Goal: Task Accomplishment & Management: Manage account settings

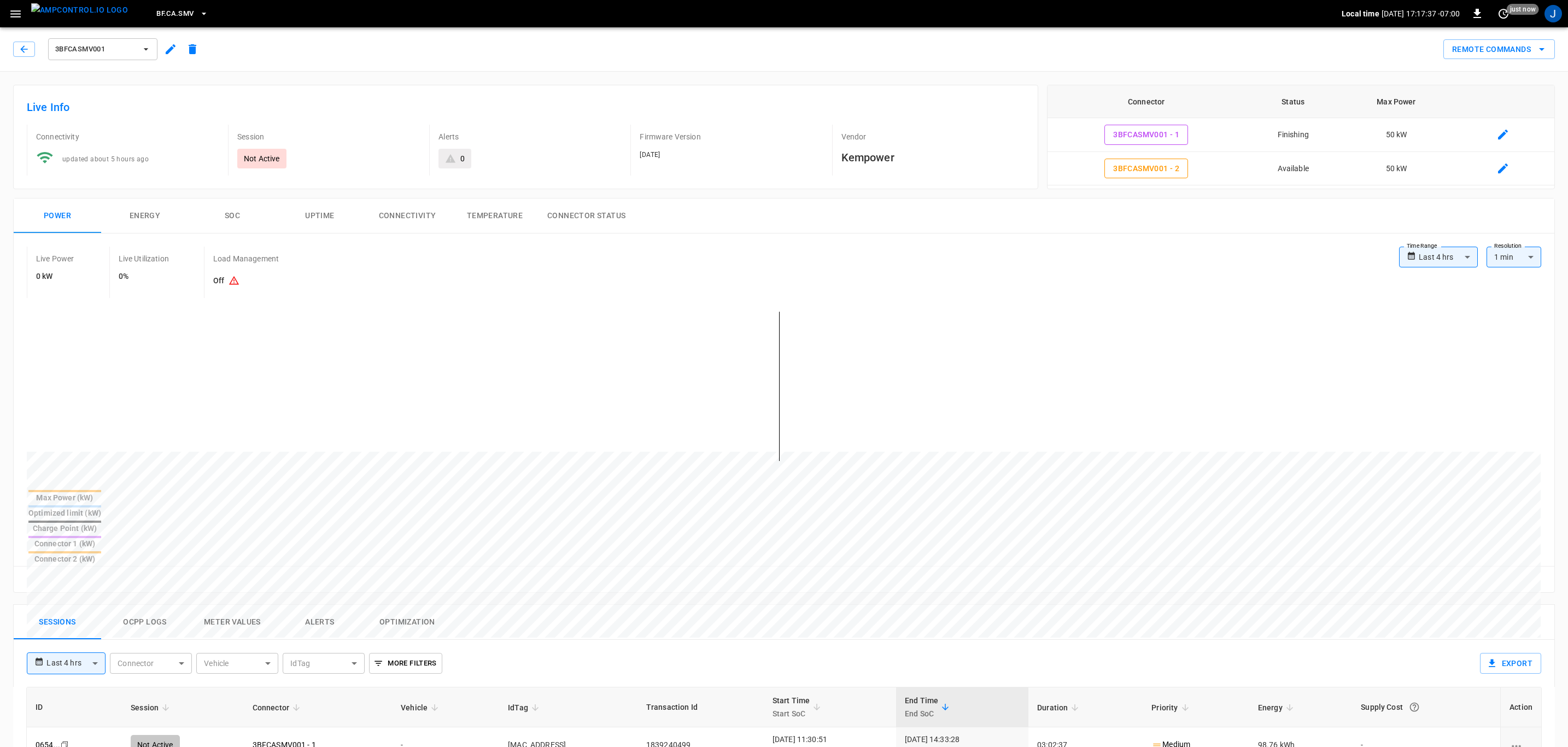
click at [78, 9] on img "menu" at bounding box center [80, 10] width 97 height 14
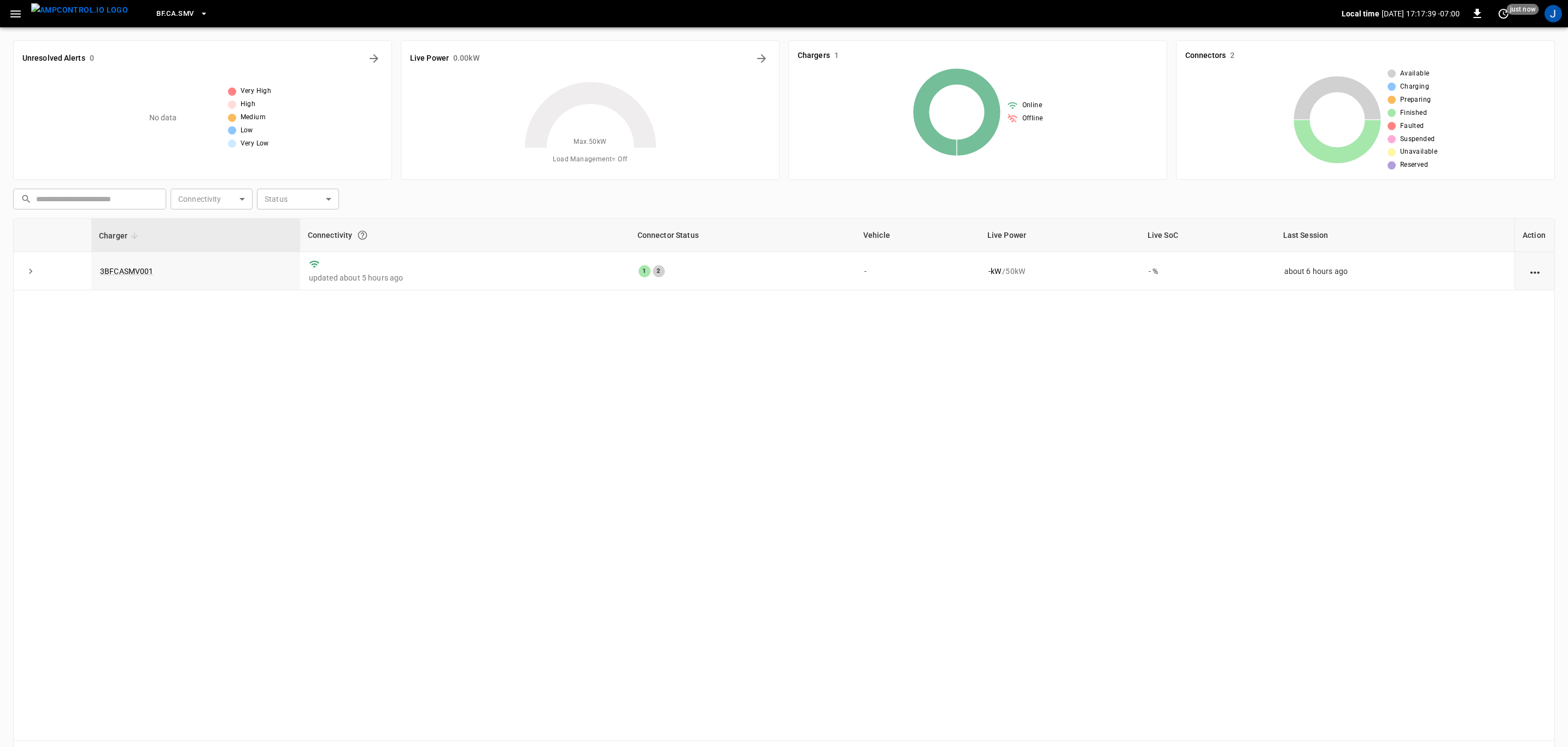
click at [198, 11] on icon "button" at bounding box center [204, 14] width 11 height 11
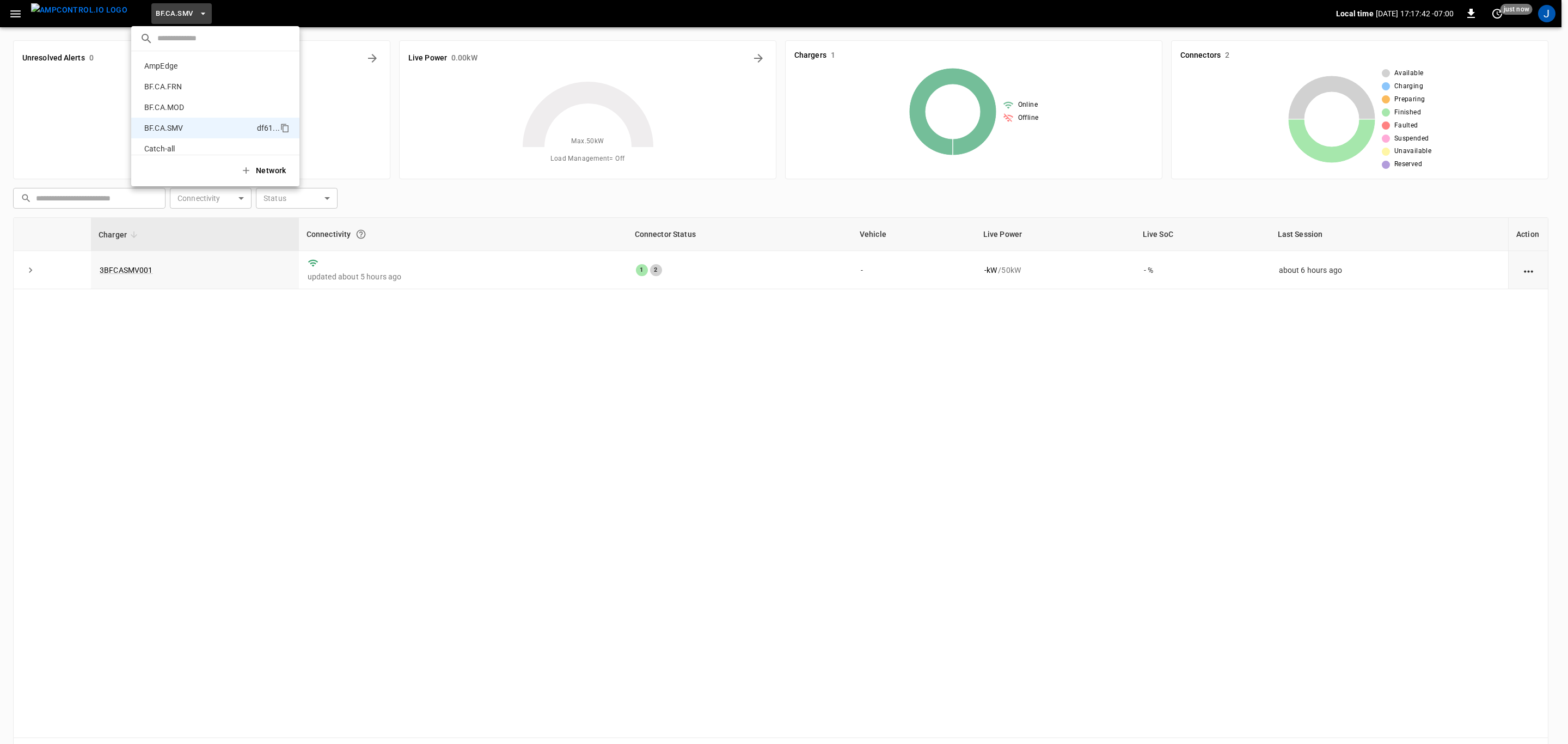
click at [175, 84] on p "BF.CA.FRN" at bounding box center [198, 87] width 116 height 11
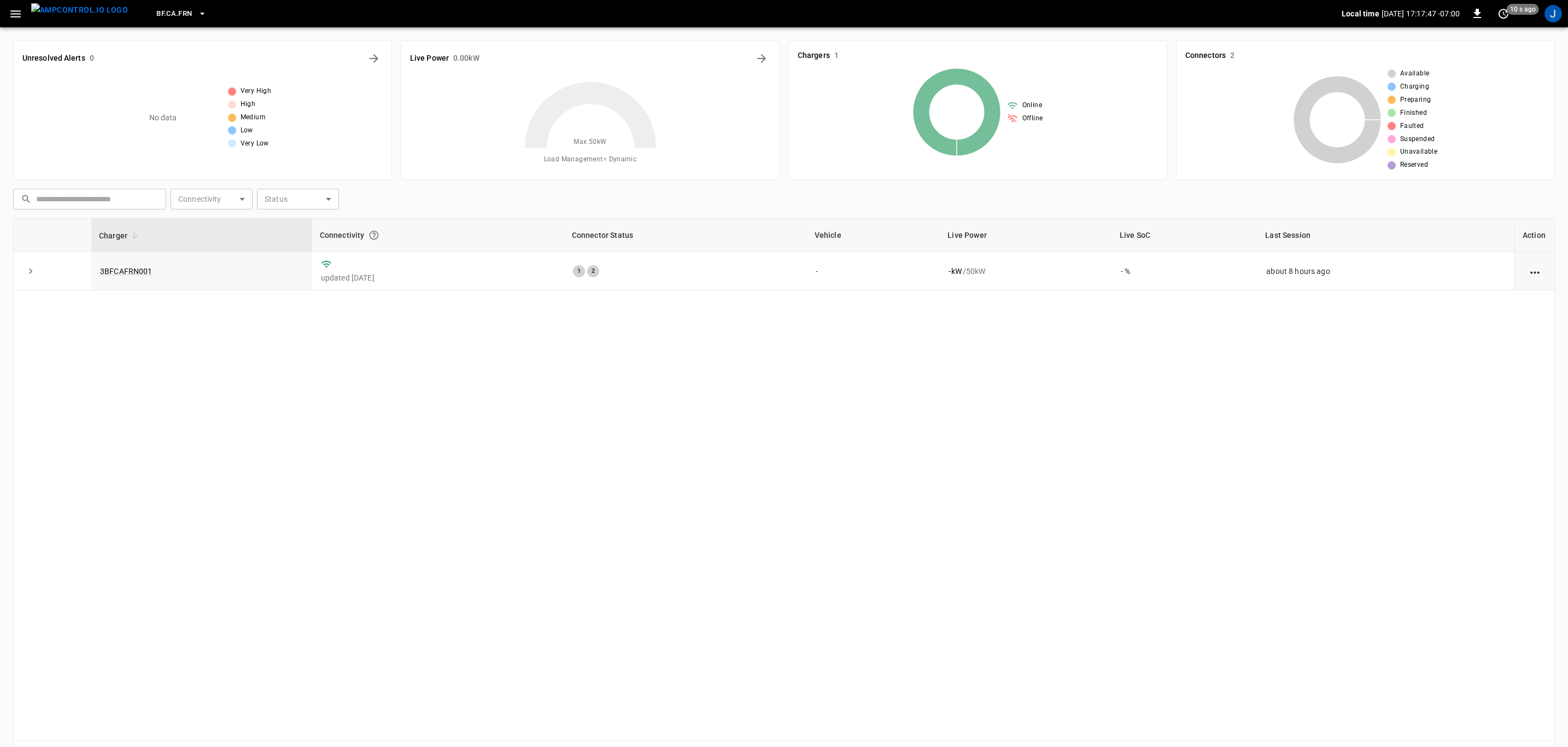
click at [197, 14] on icon "button" at bounding box center [202, 14] width 11 height 11
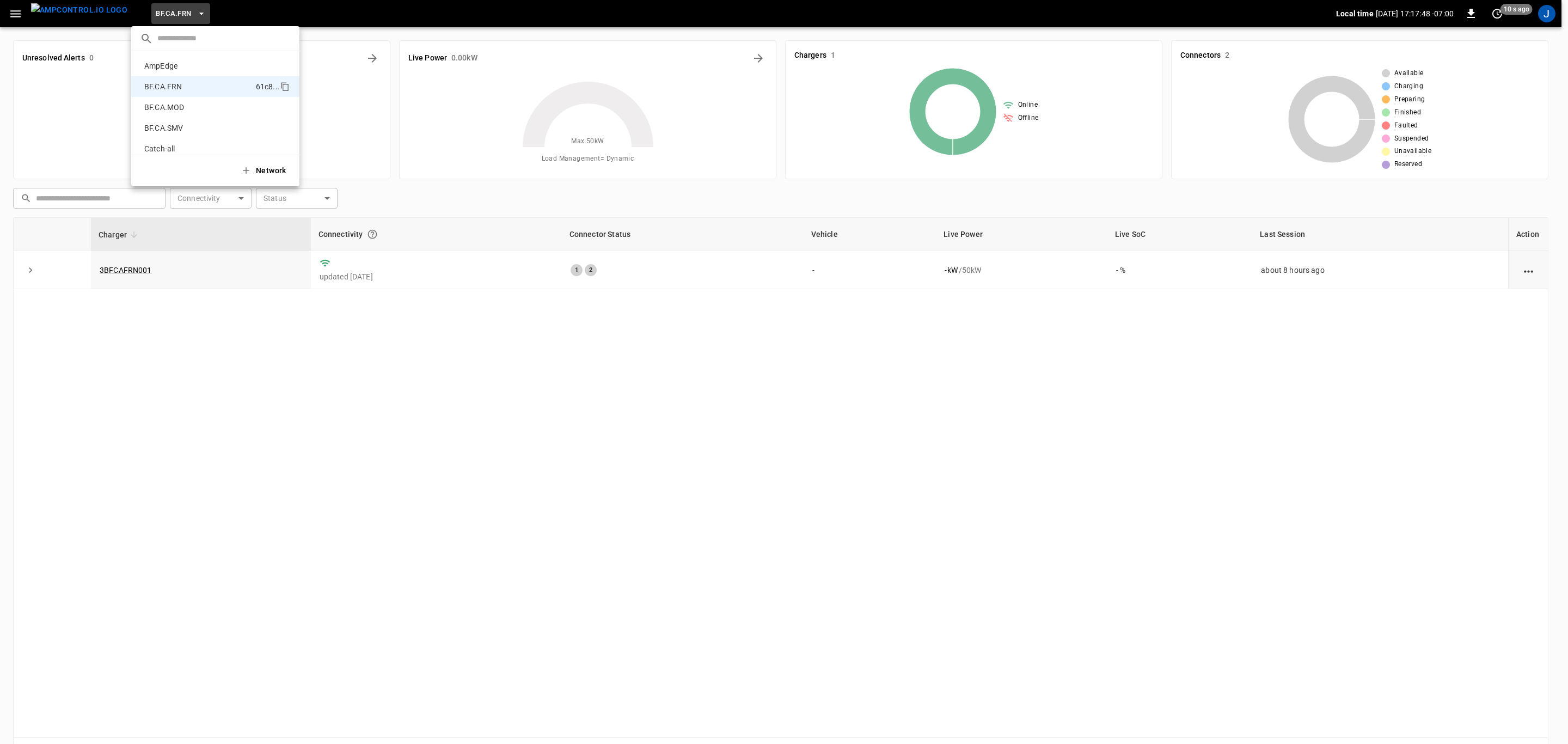
scroll to position [18, 0]
click at [174, 83] on div "BF.CA.MOD 026b ..." at bounding box center [216, 89] width 151 height 12
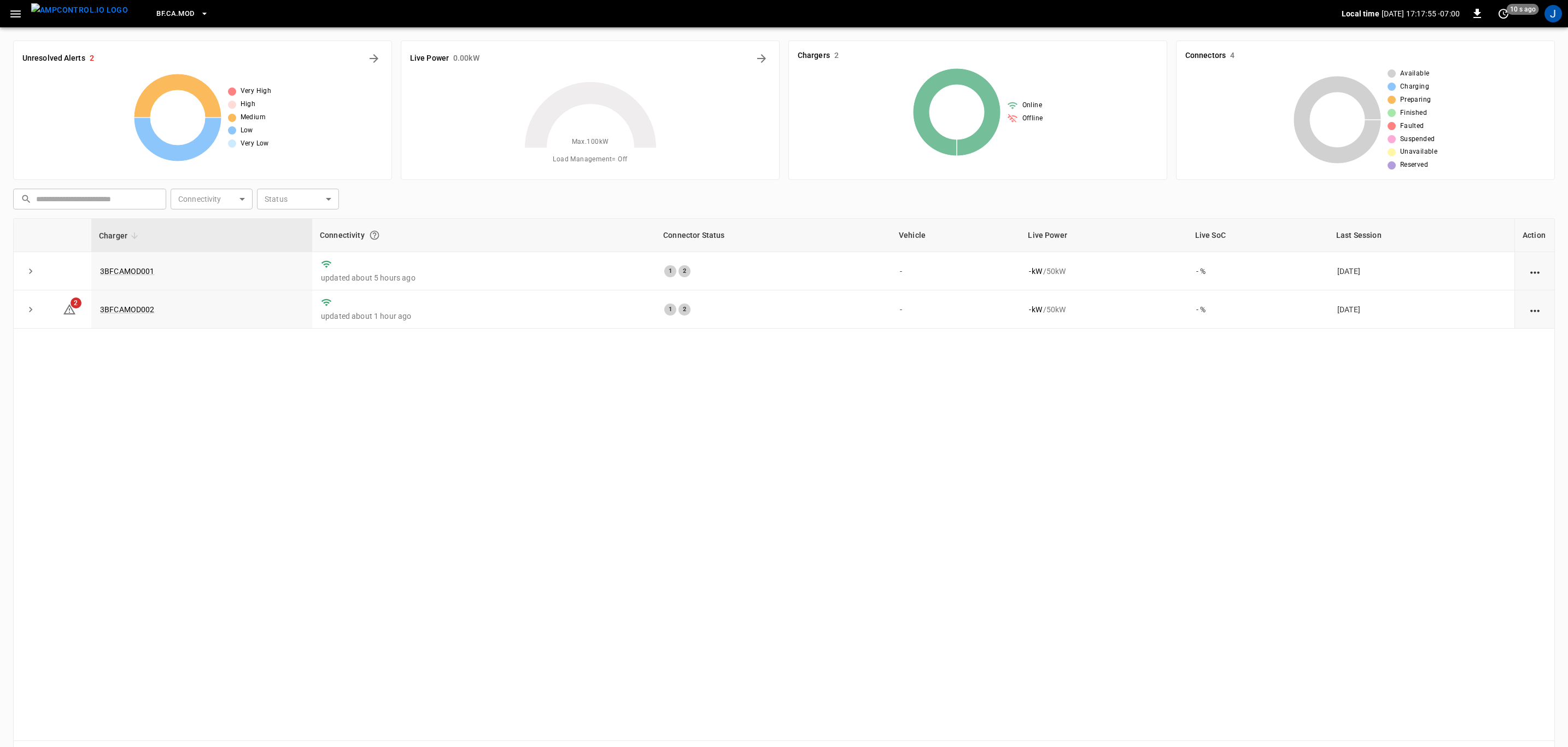
click at [199, 10] on icon "button" at bounding box center [204, 14] width 11 height 11
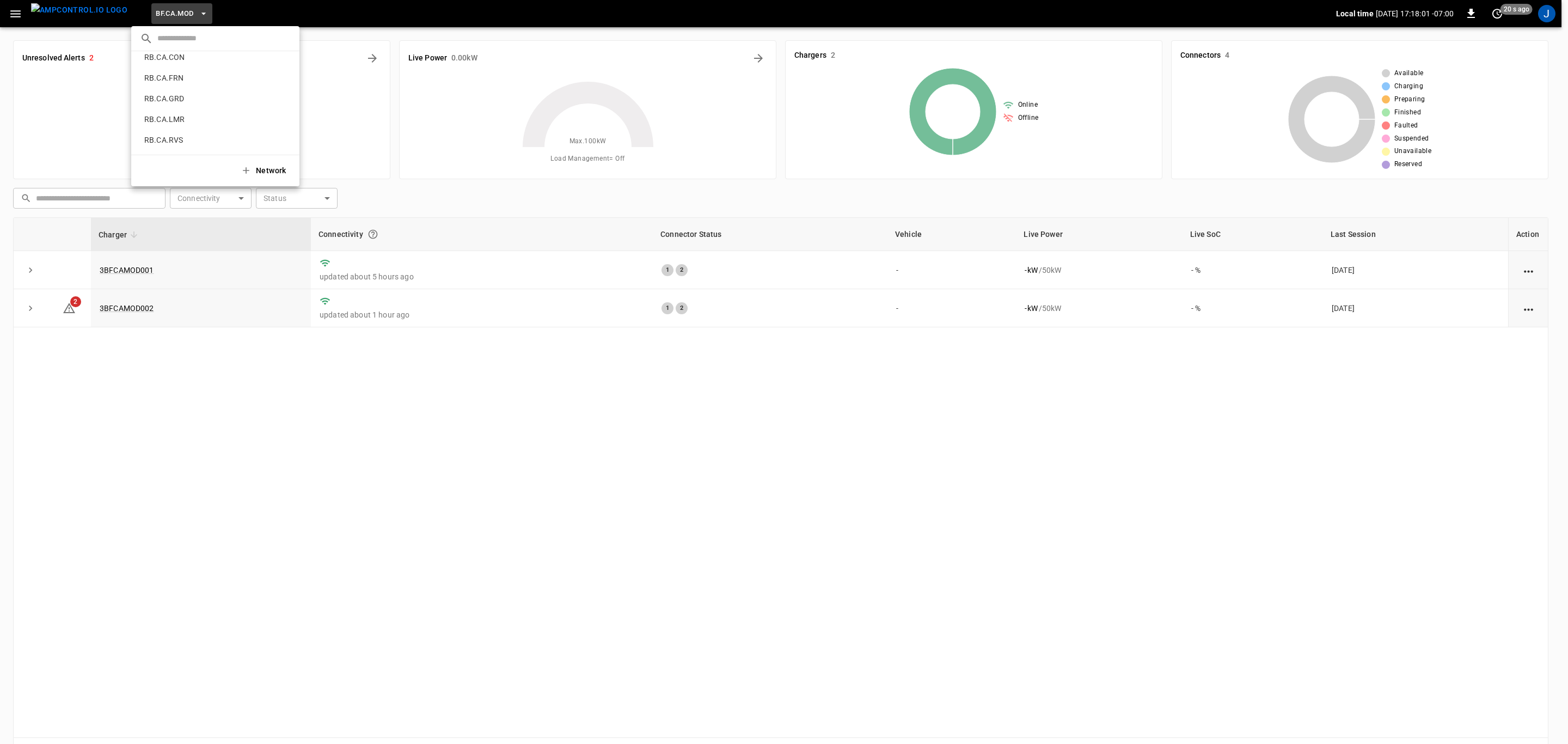
scroll to position [529, 0]
click at [156, 115] on p "RB.CA.FRN" at bounding box center [199, 117] width 117 height 11
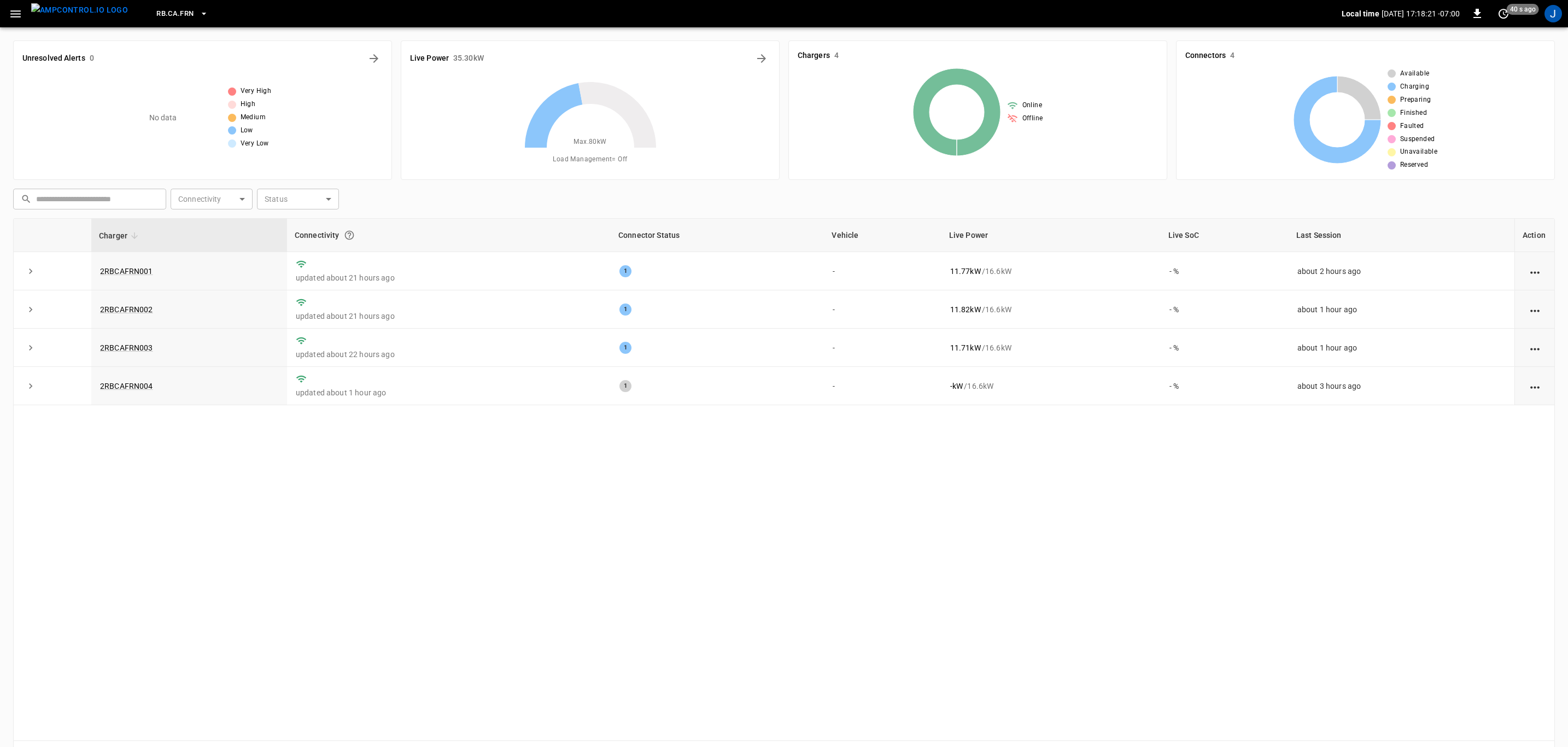
click at [201, 13] on icon "button" at bounding box center [203, 14] width 4 height 3
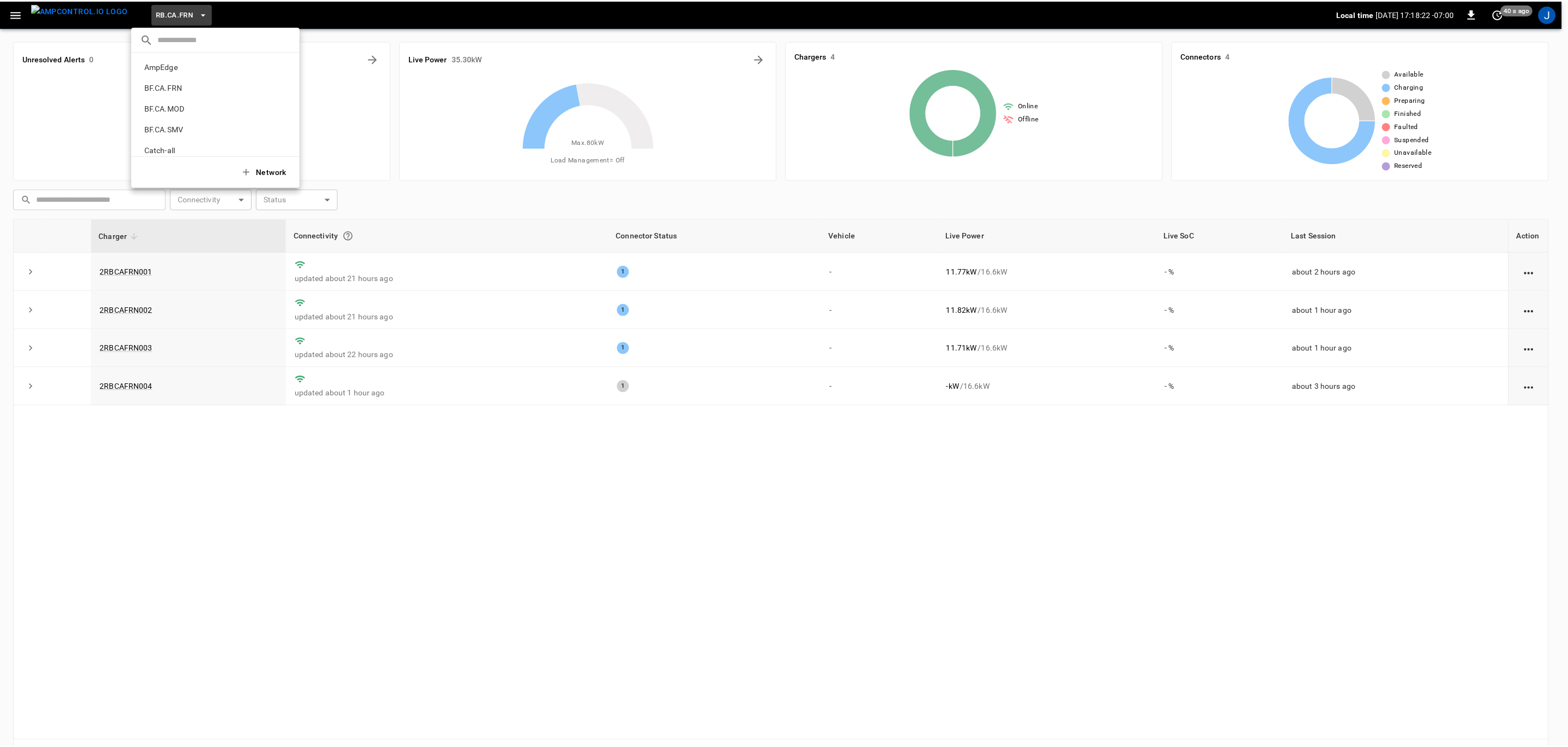
scroll to position [579, 0]
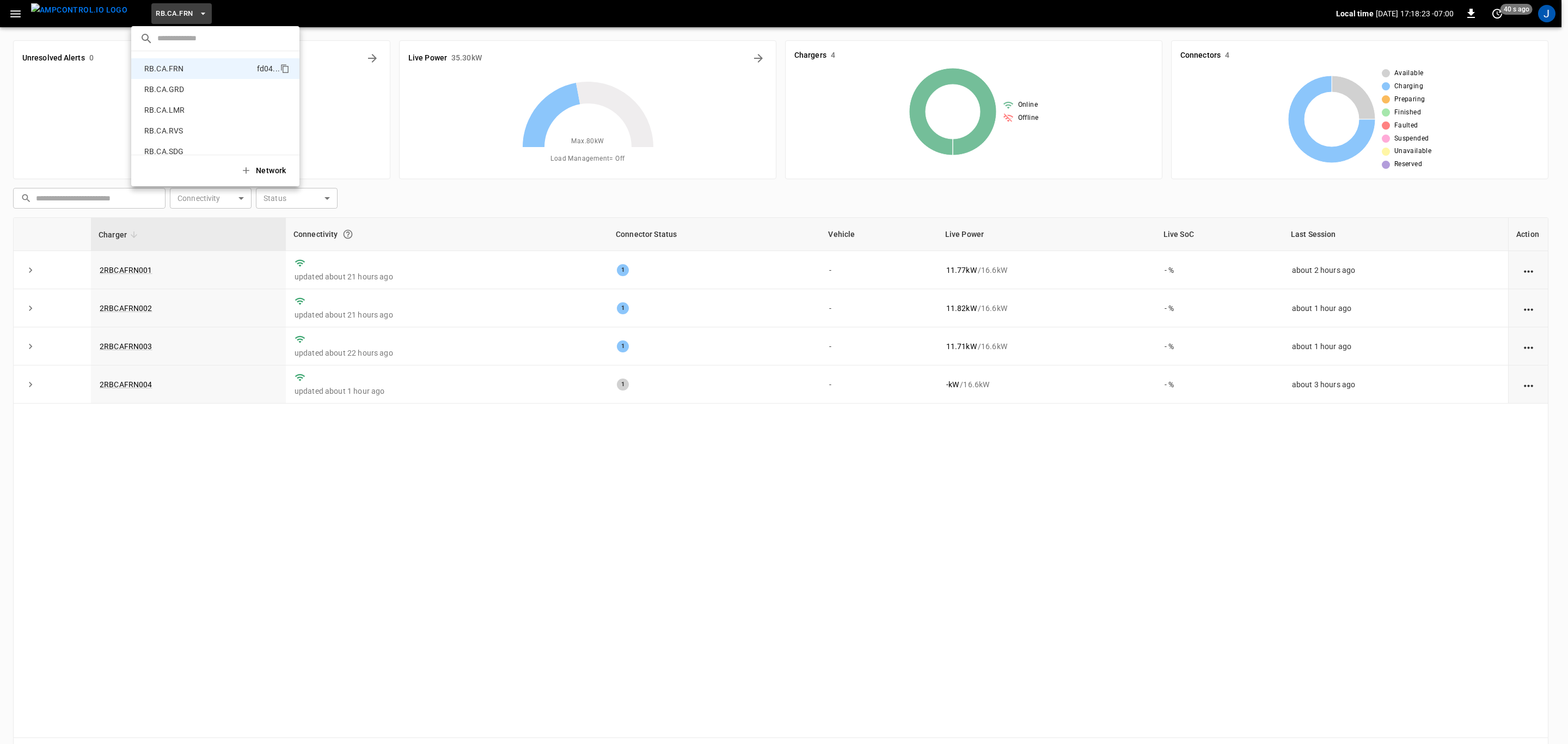
click at [179, 87] on p "RB.CA.GRD" at bounding box center [198, 89] width 115 height 11
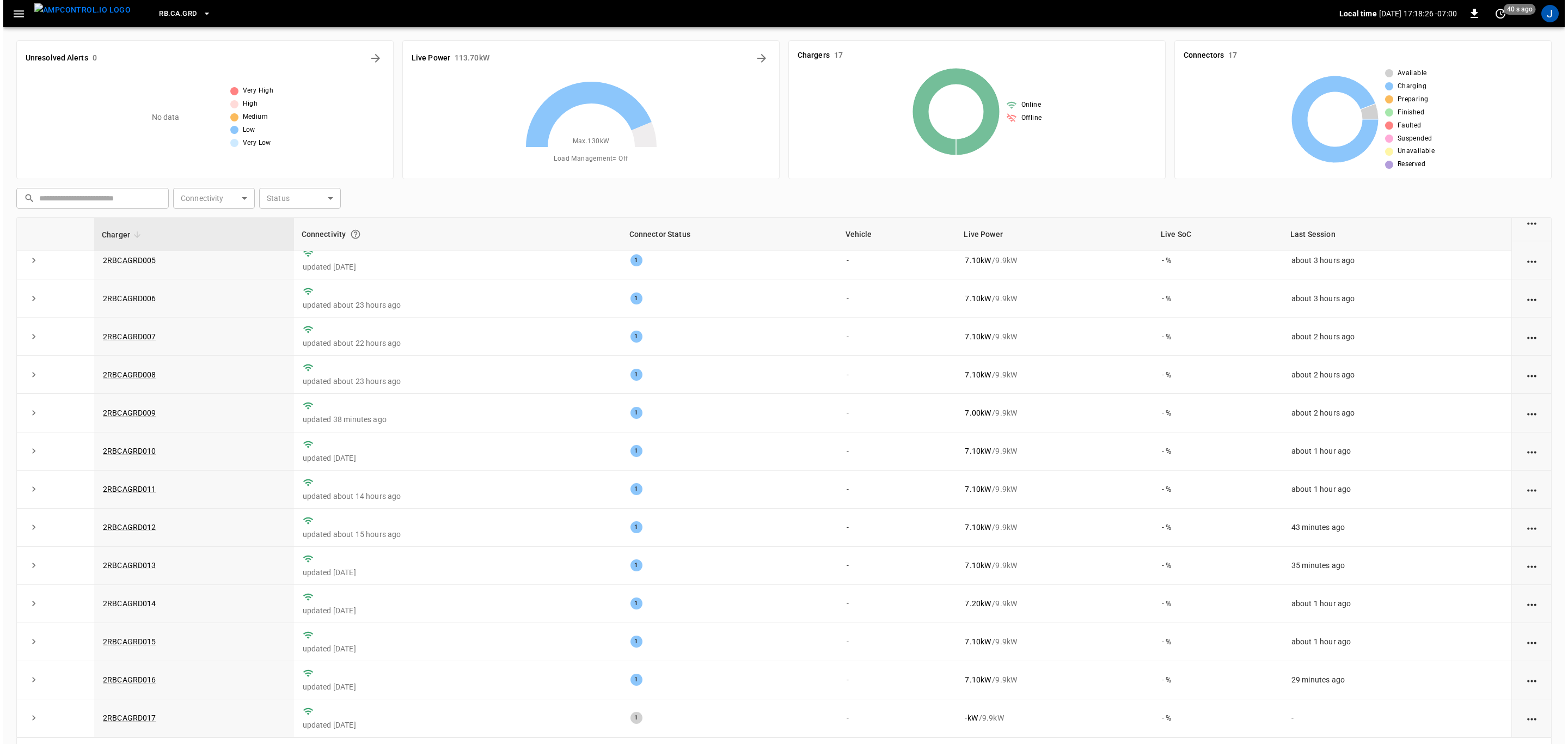
scroll to position [0, 0]
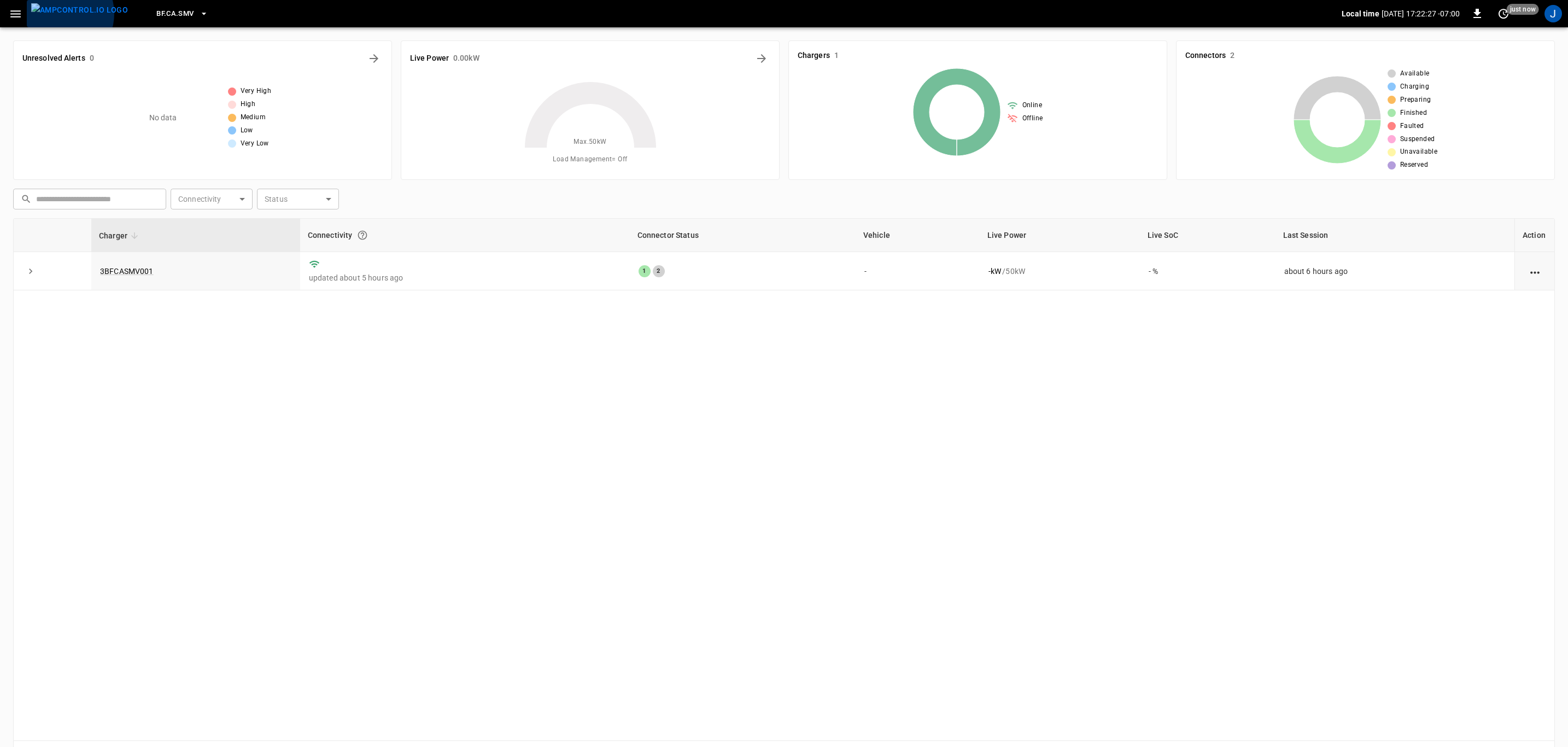
click at [60, 14] on img "menu" at bounding box center [80, 10] width 97 height 14
click at [69, 10] on img "menu" at bounding box center [80, 10] width 97 height 14
click at [201, 14] on icon "button" at bounding box center [203, 14] width 4 height 3
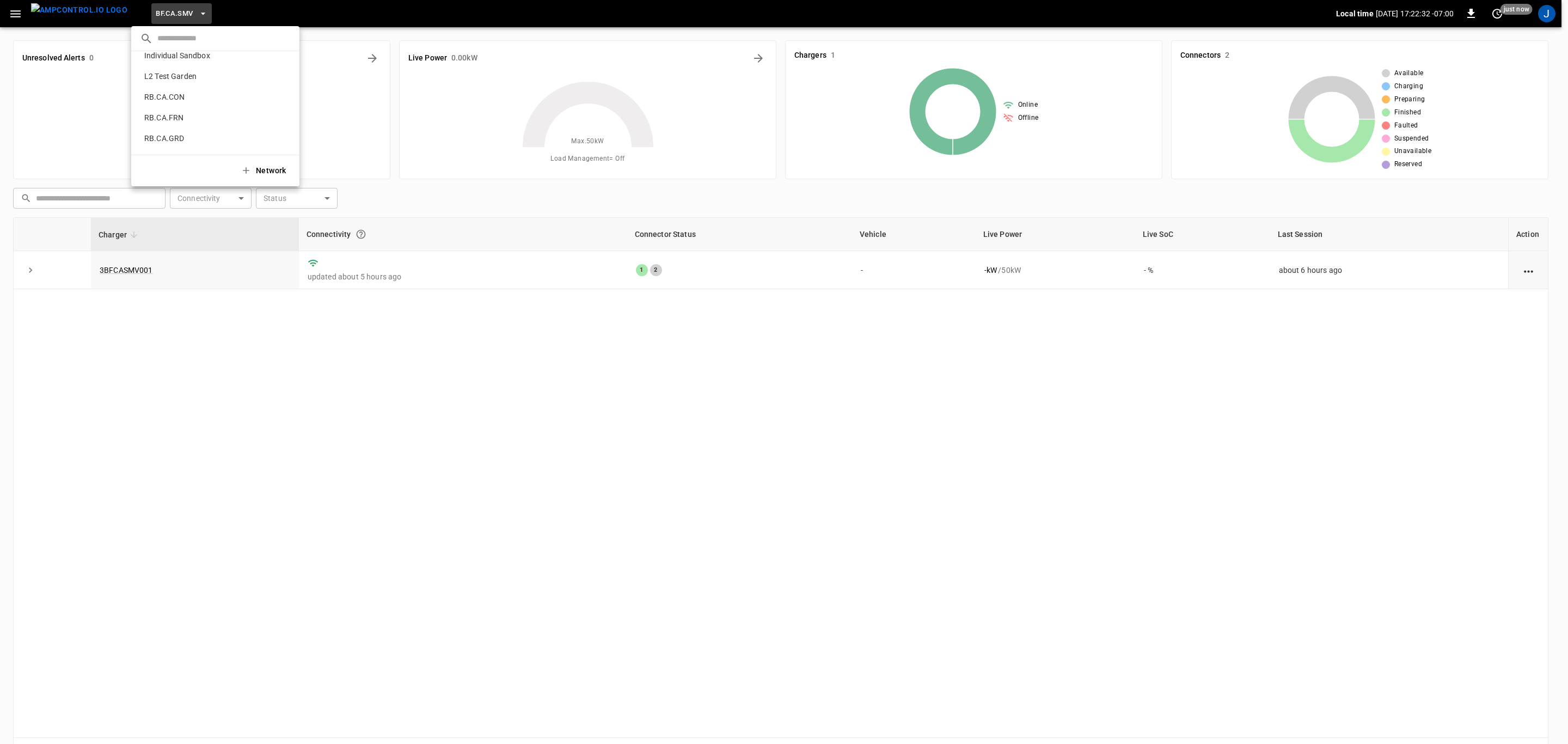
scroll to position [550, 0]
click at [165, 113] on p "RB.CA.GRD" at bounding box center [198, 116] width 115 height 11
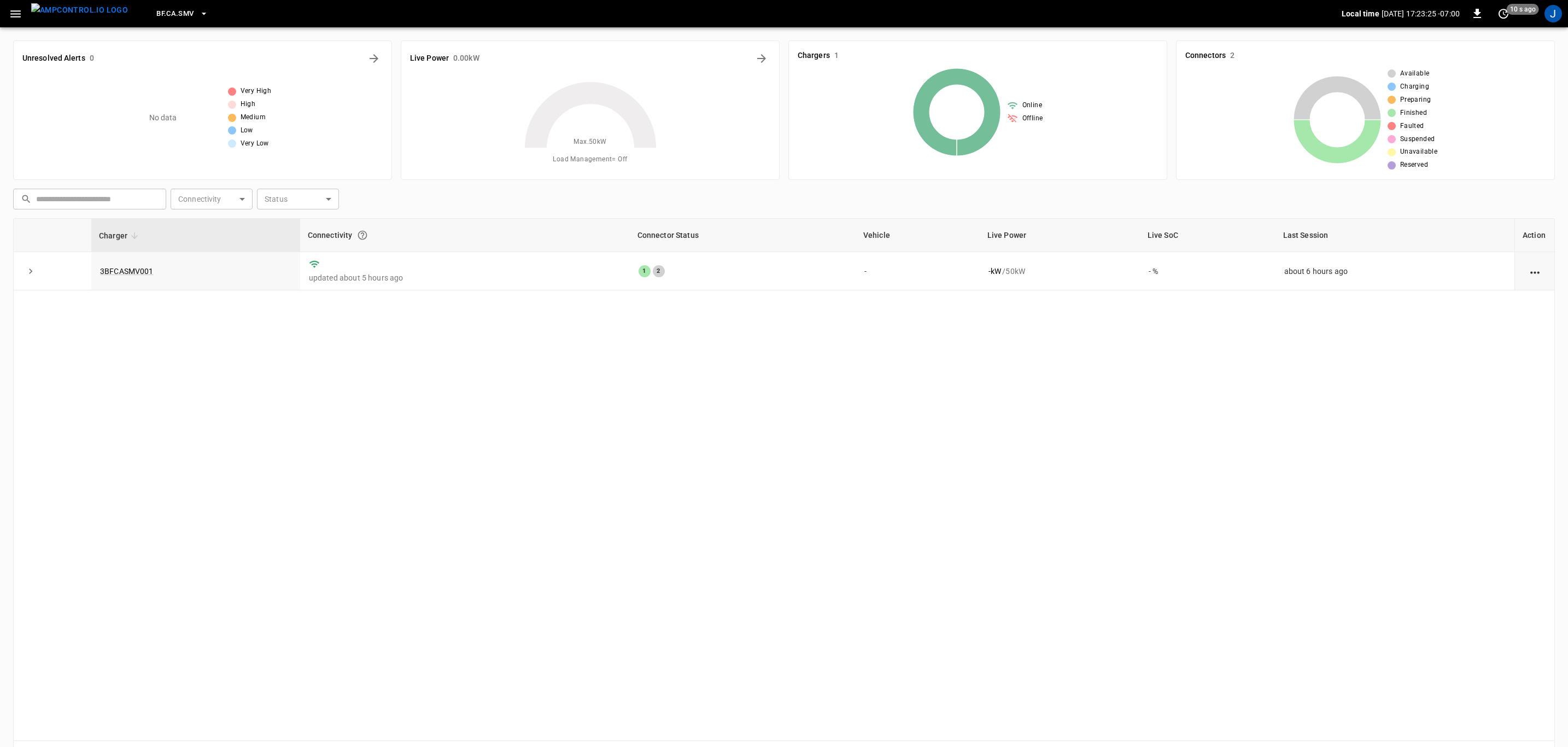
click at [176, 14] on button "BF.CA.SMV" at bounding box center [181, 14] width 60 height 21
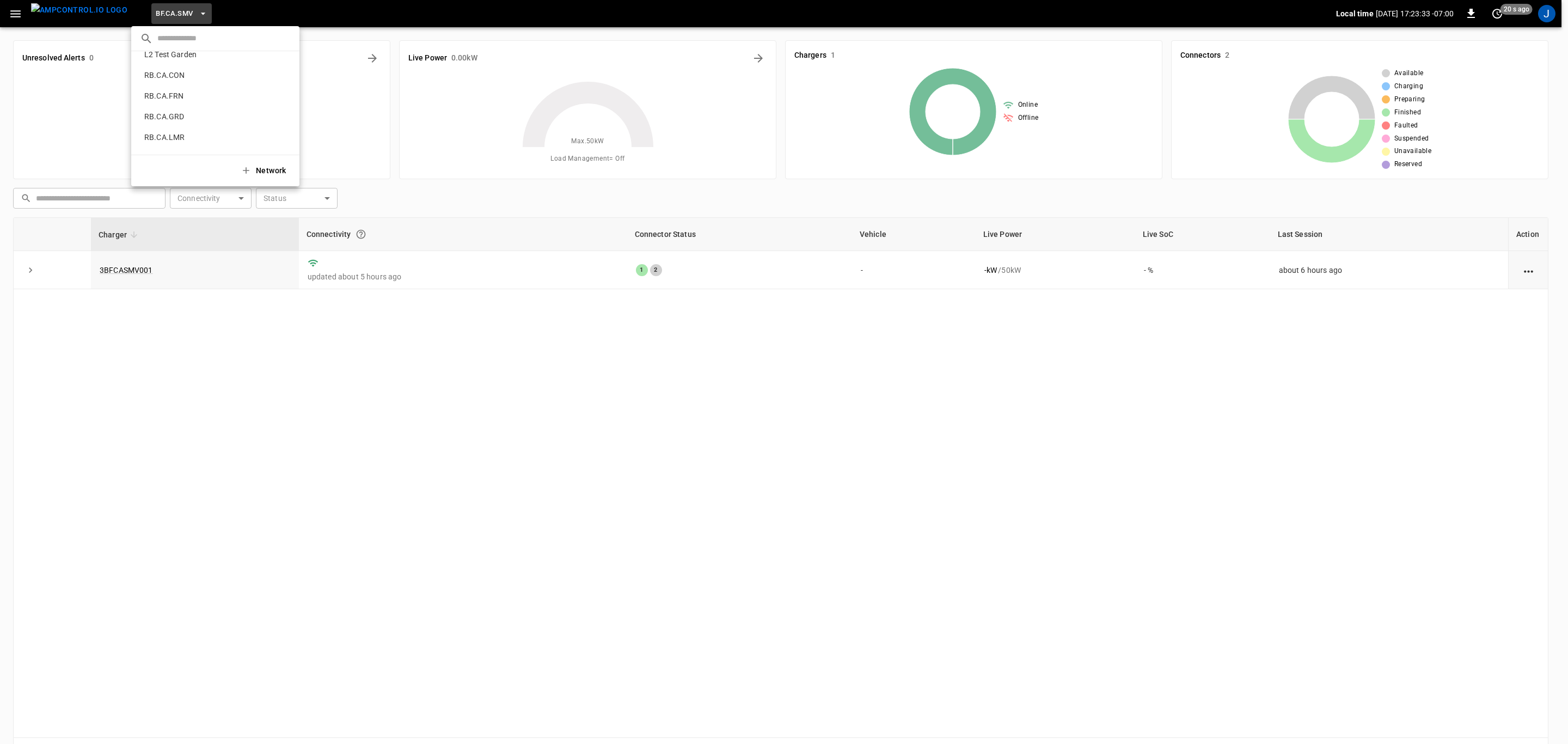
click at [156, 115] on p "RB.CA.GRD" at bounding box center [198, 116] width 115 height 11
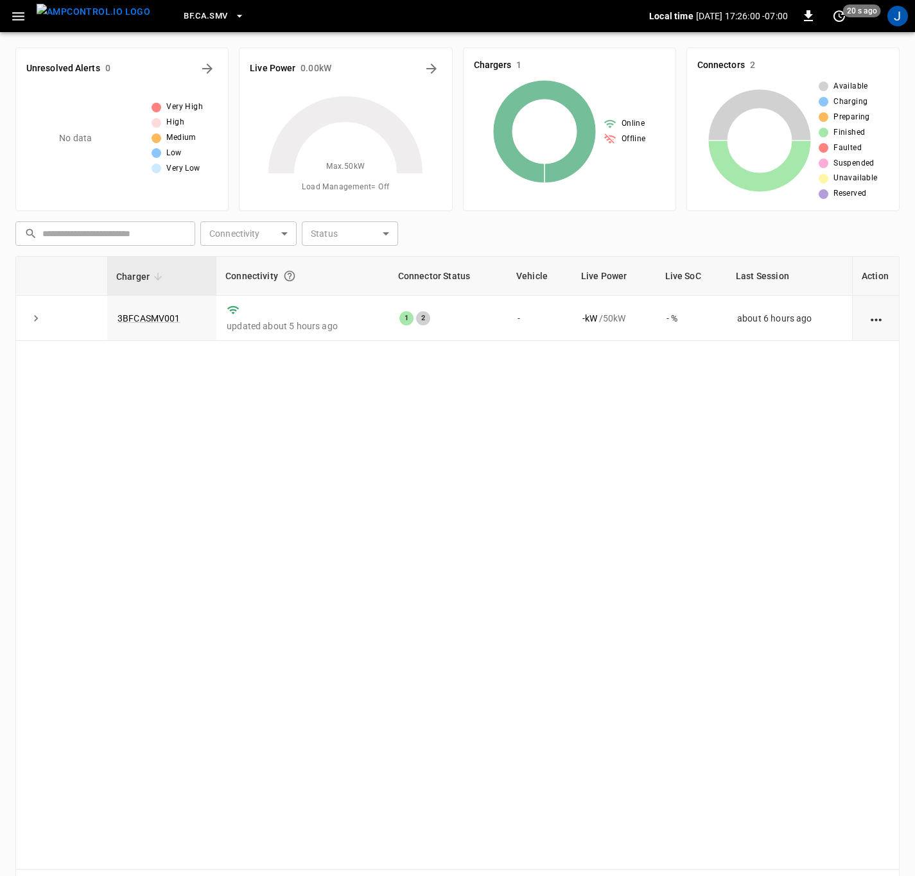
click at [216, 8] on button "BF.CA.SMV" at bounding box center [213, 16] width 71 height 25
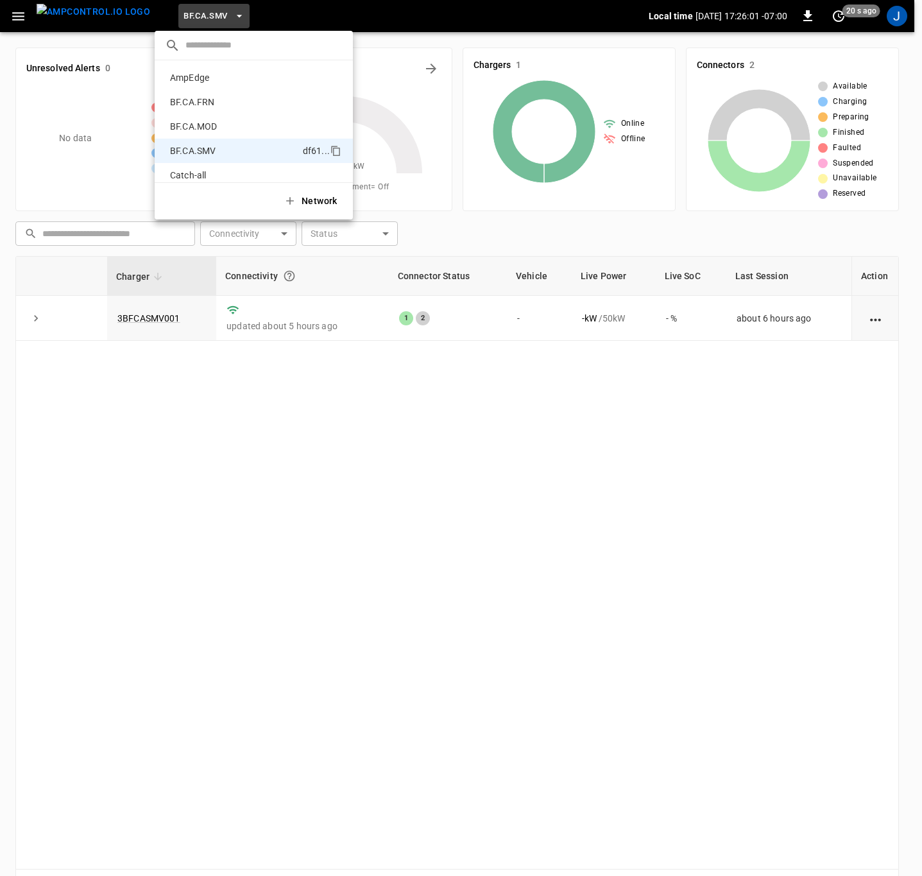
scroll to position [70, 0]
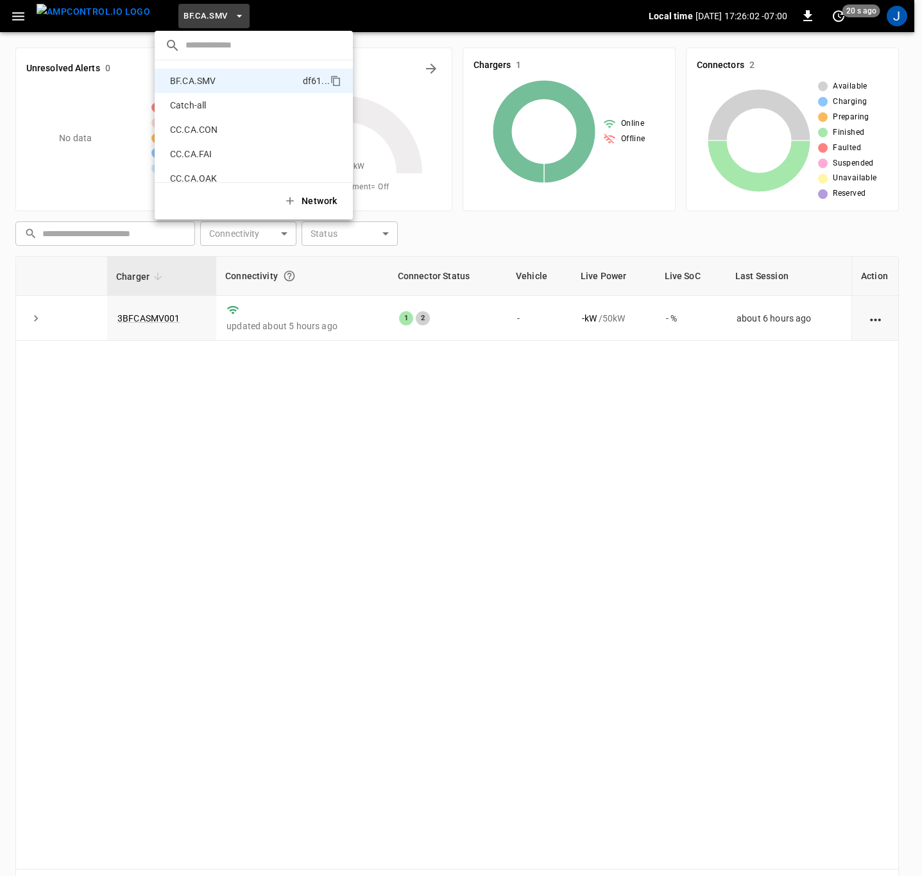
click at [216, 8] on div at bounding box center [461, 438] width 922 height 876
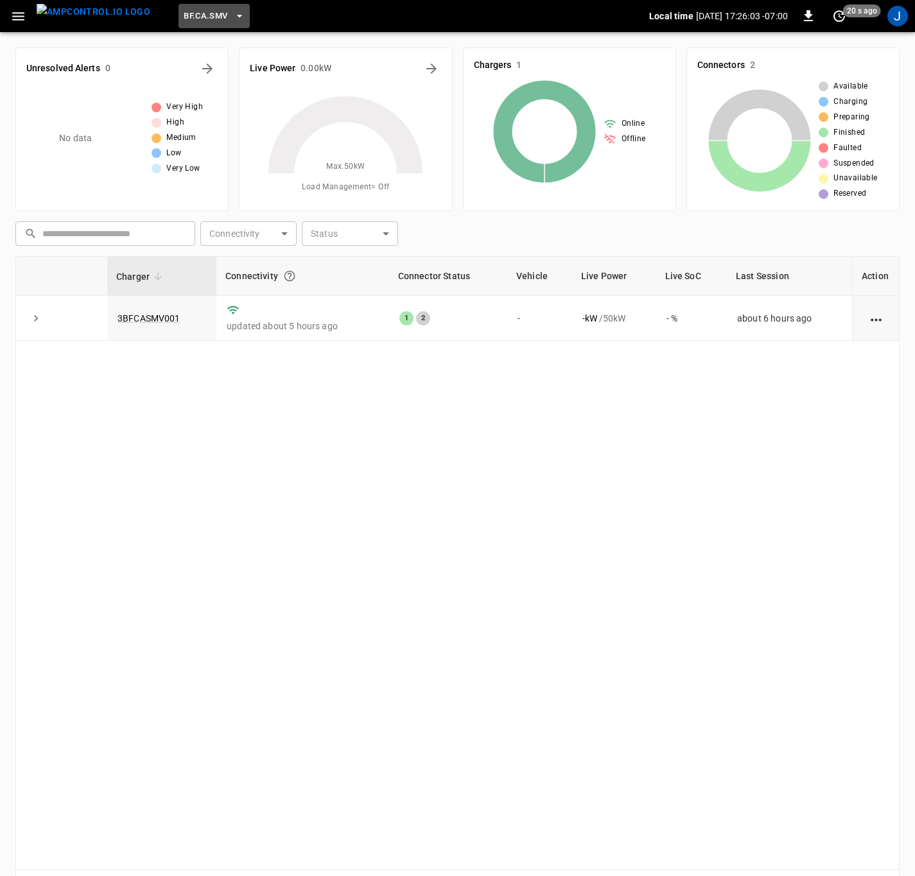
click at [216, 8] on button "BF.CA.SMV" at bounding box center [213, 16] width 71 height 25
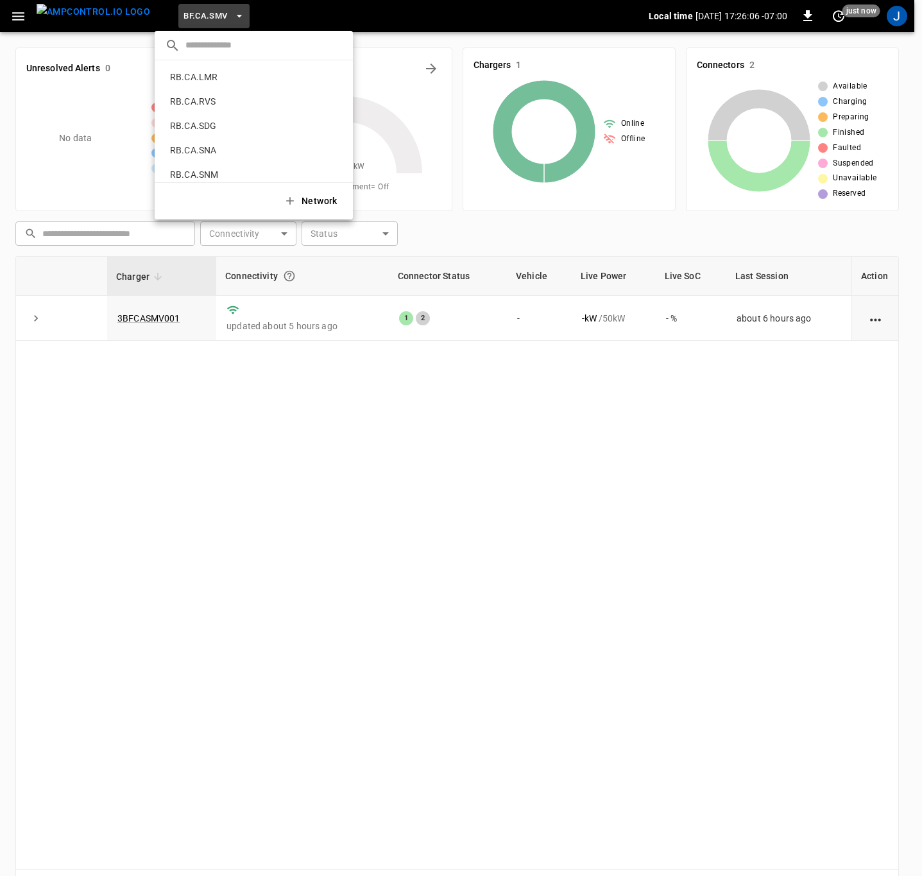
scroll to position [671, 0]
click at [207, 112] on p "RB.CA.GRD" at bounding box center [233, 114] width 136 height 13
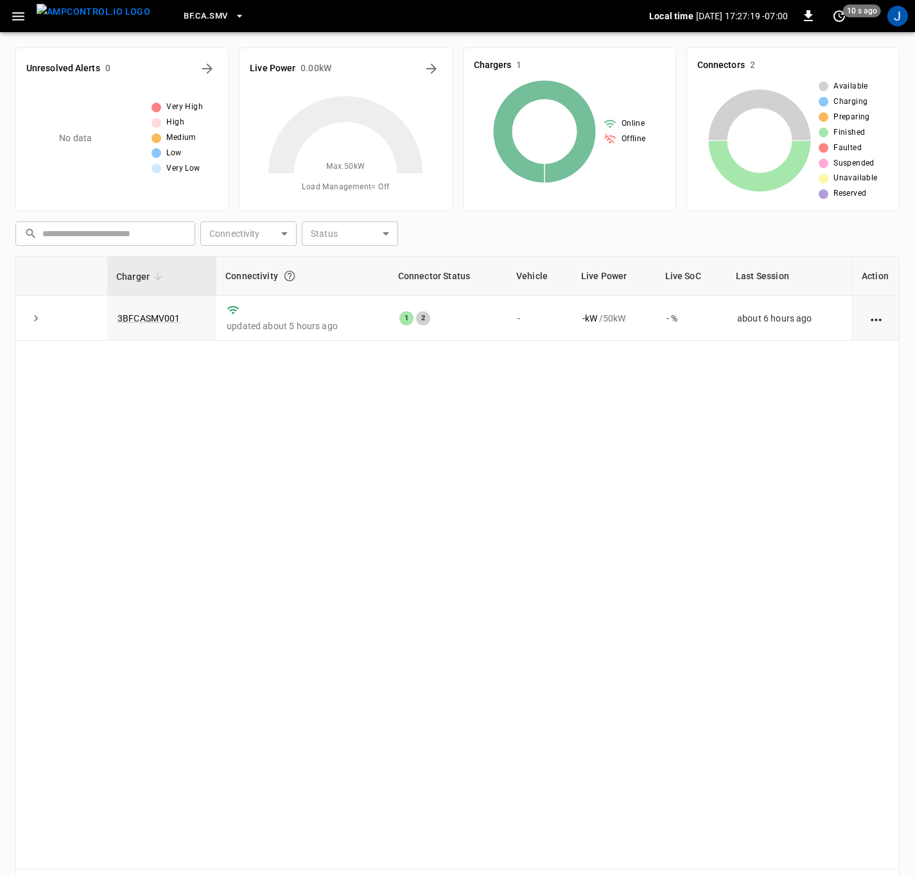
click at [233, 18] on icon "button" at bounding box center [239, 16] width 13 height 13
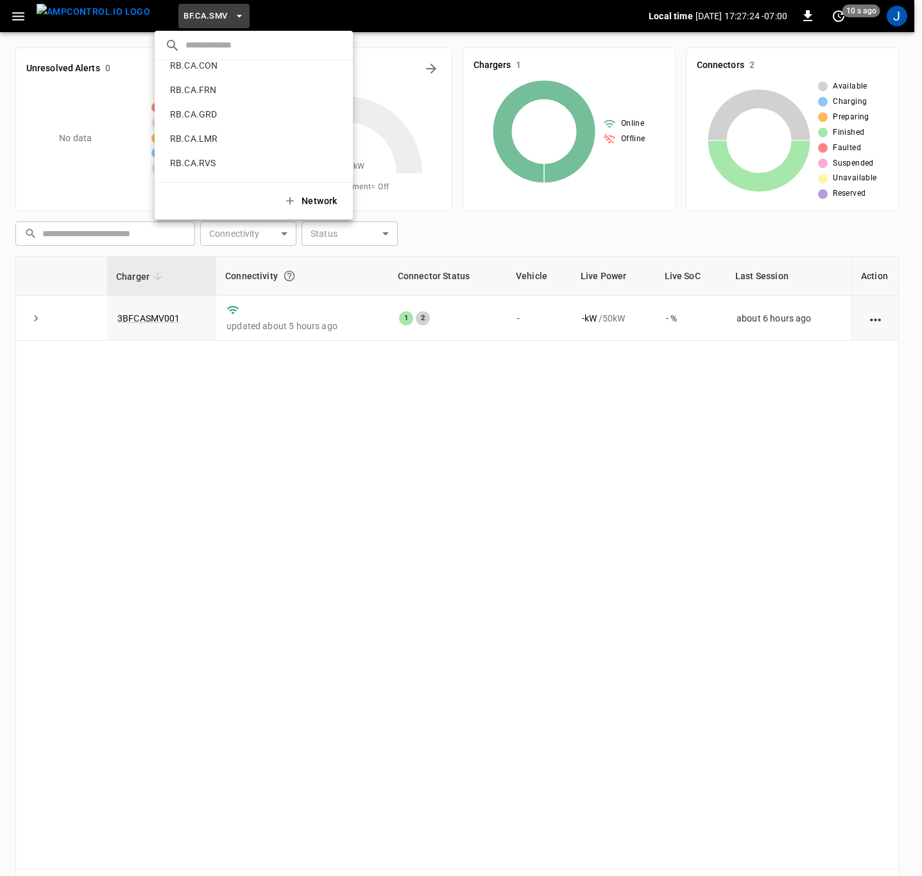
click at [205, 108] on p "RB.CA.GRD" at bounding box center [233, 114] width 136 height 13
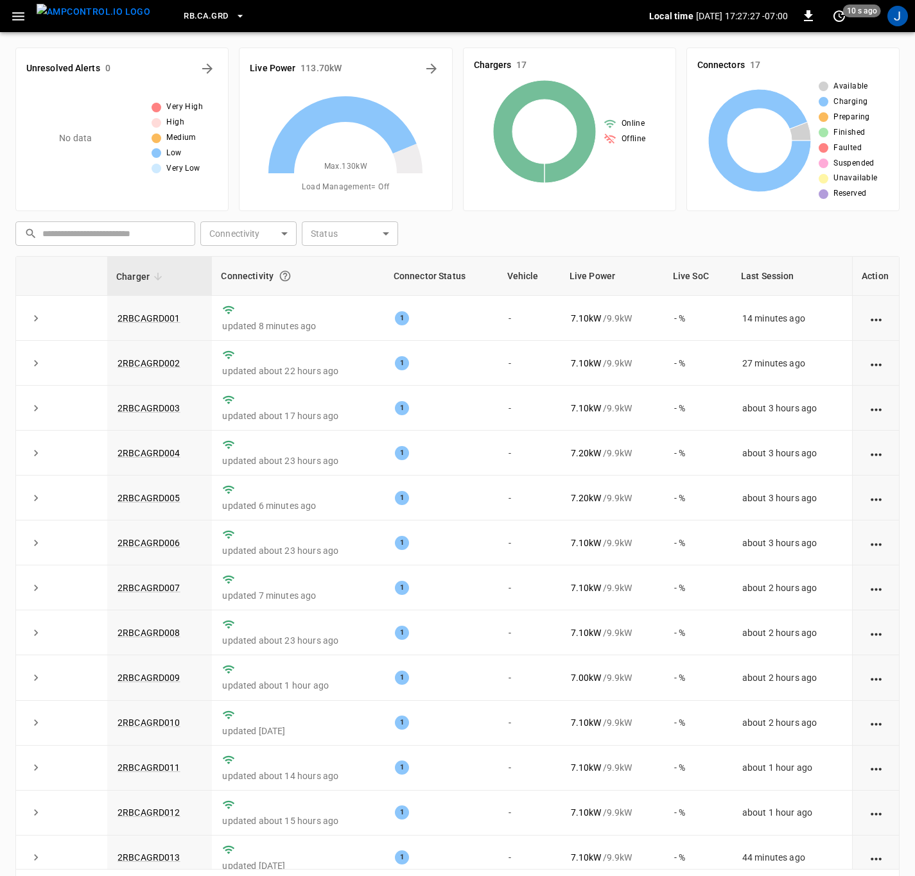
click at [10, 16] on icon "button" at bounding box center [18, 16] width 16 height 16
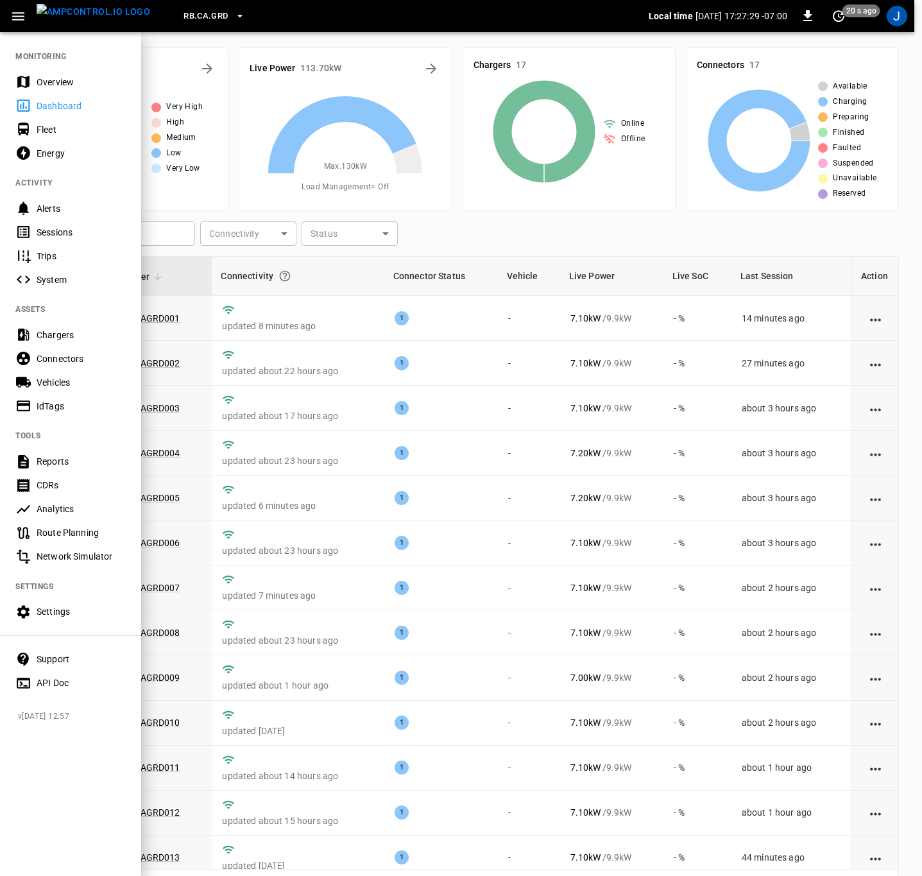
drag, startPoint x: 44, startPoint y: 130, endPoint x: 131, endPoint y: 154, distance: 90.0
click at [44, 130] on div "Fleet" at bounding box center [81, 129] width 89 height 13
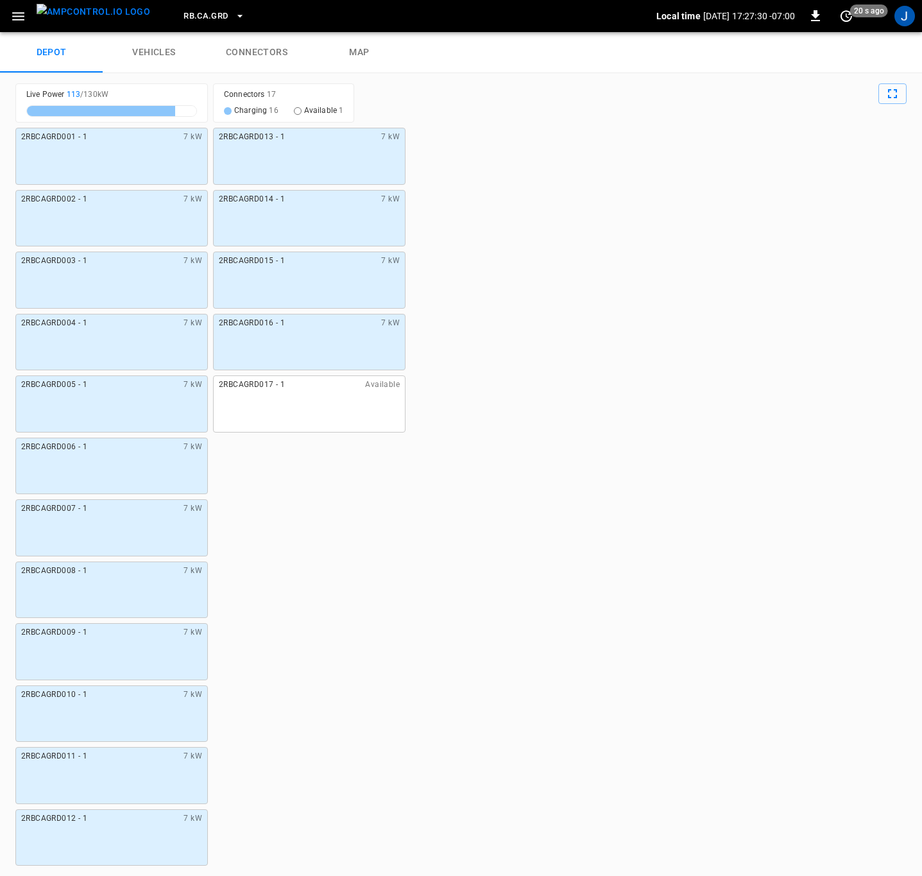
click at [249, 47] on link "connectors" at bounding box center [256, 52] width 103 height 41
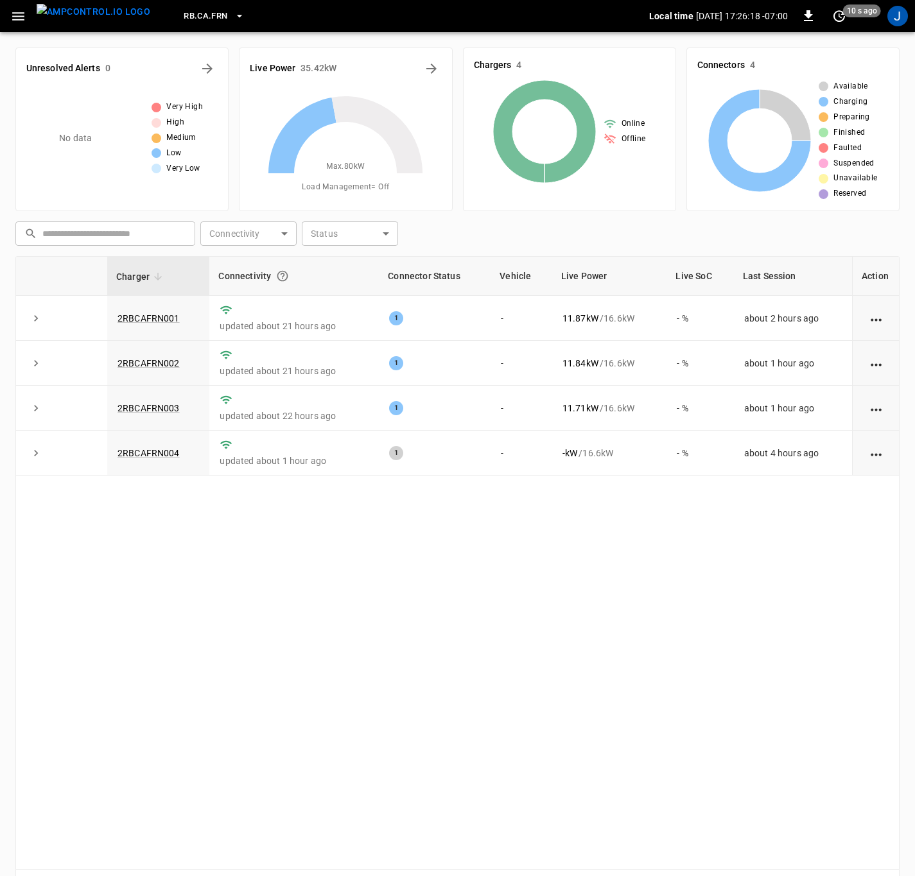
click at [18, 15] on icon "button" at bounding box center [18, 16] width 12 height 8
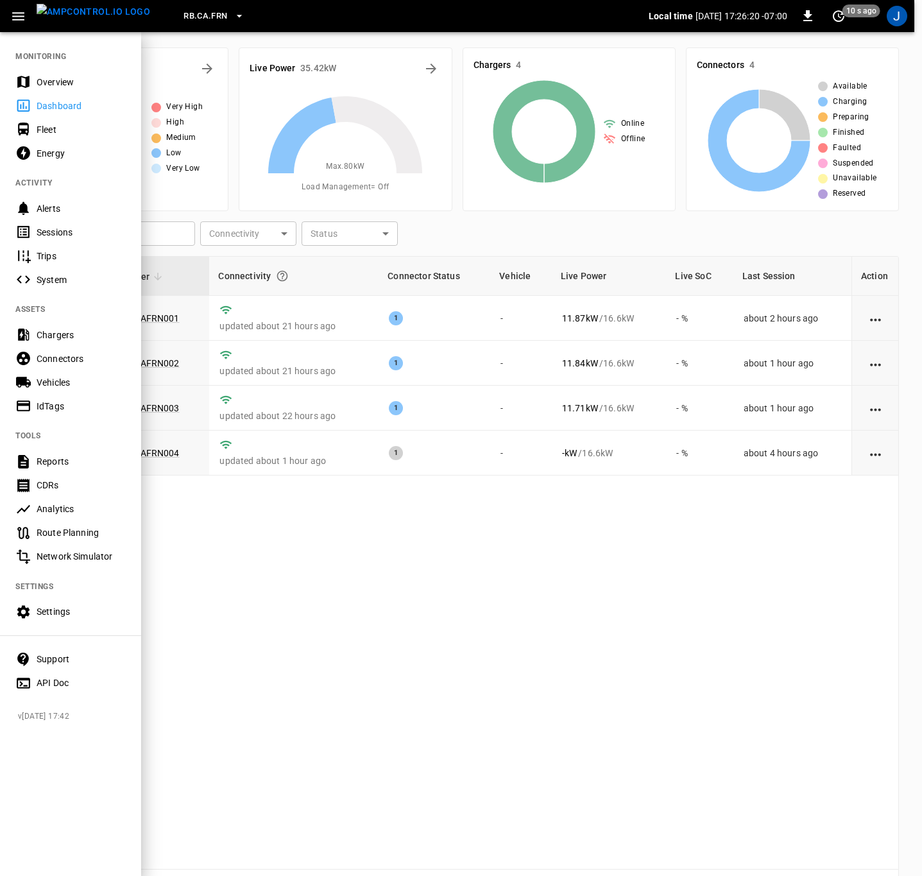
click at [67, 359] on div "Connectors" at bounding box center [81, 358] width 89 height 13
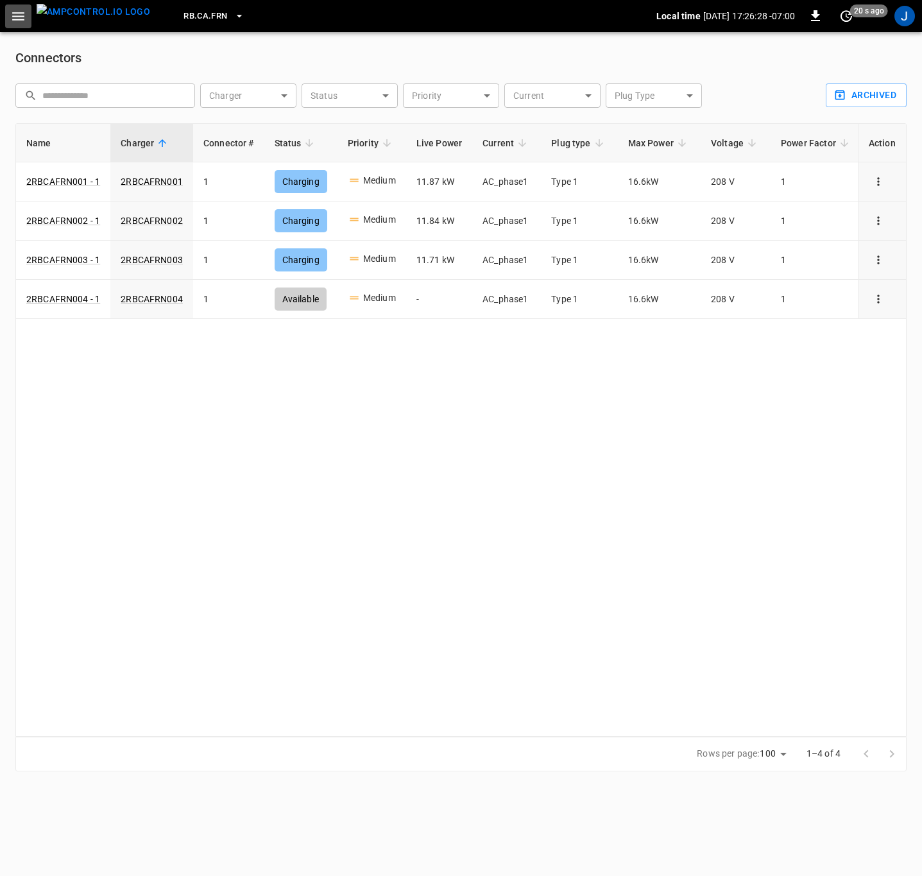
click at [22, 19] on icon "button" at bounding box center [18, 16] width 12 height 8
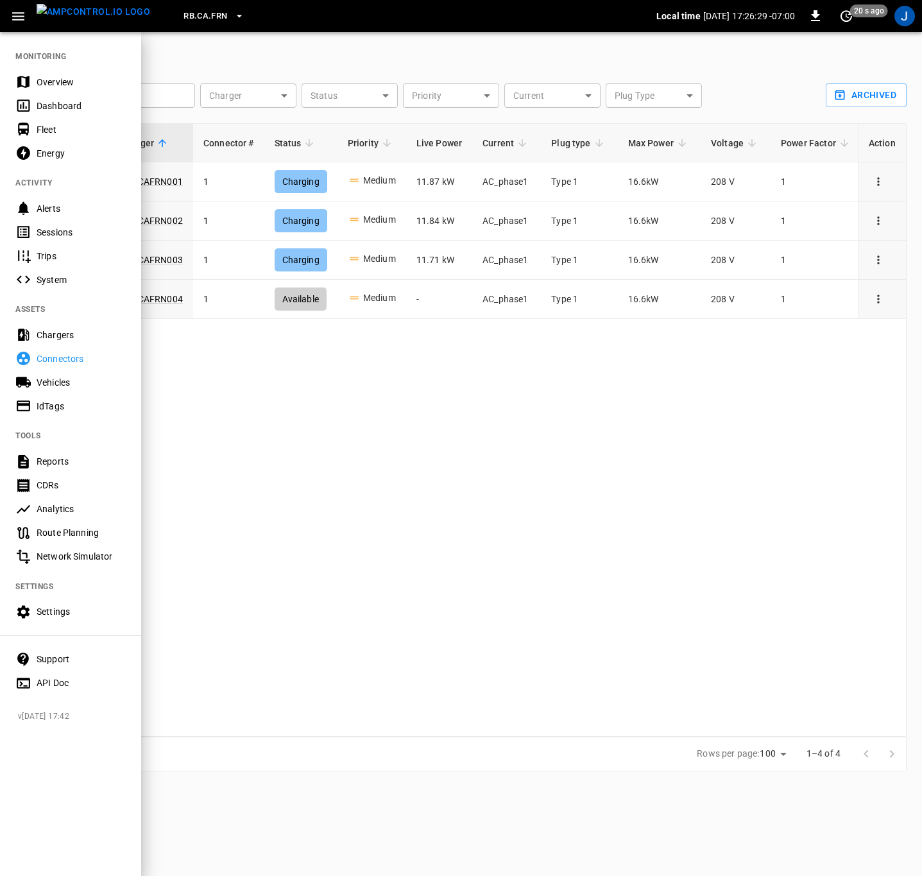
click at [43, 125] on div "Fleet" at bounding box center [81, 129] width 89 height 13
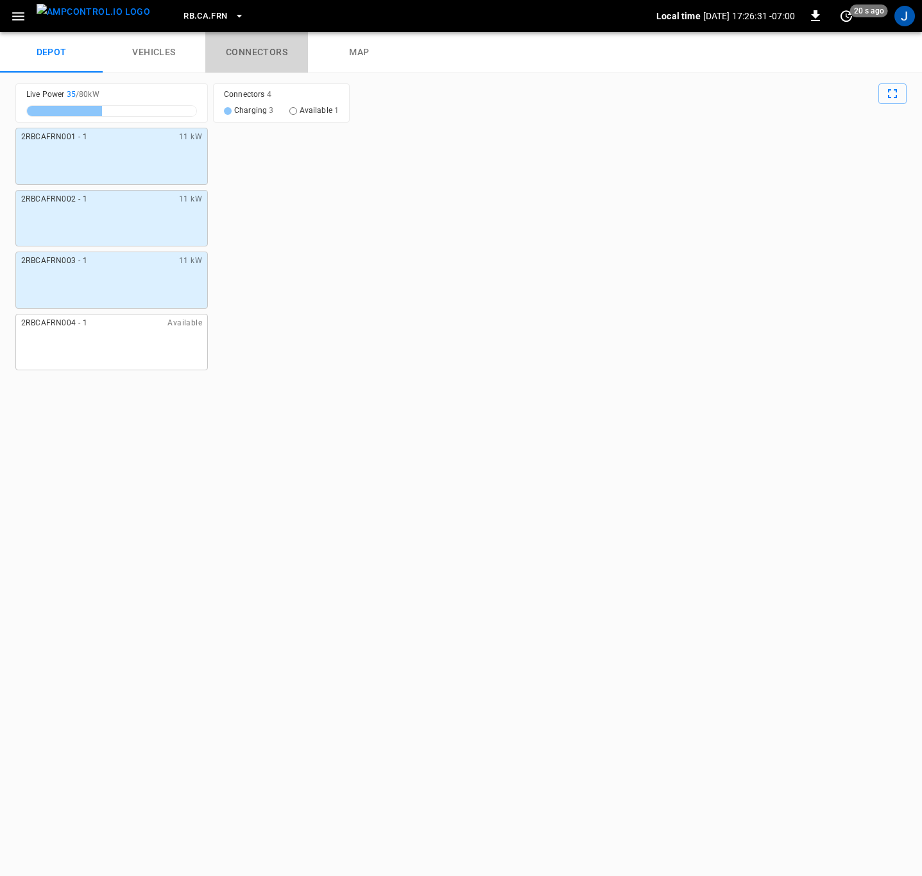
click at [262, 50] on link "connectors" at bounding box center [256, 52] width 103 height 41
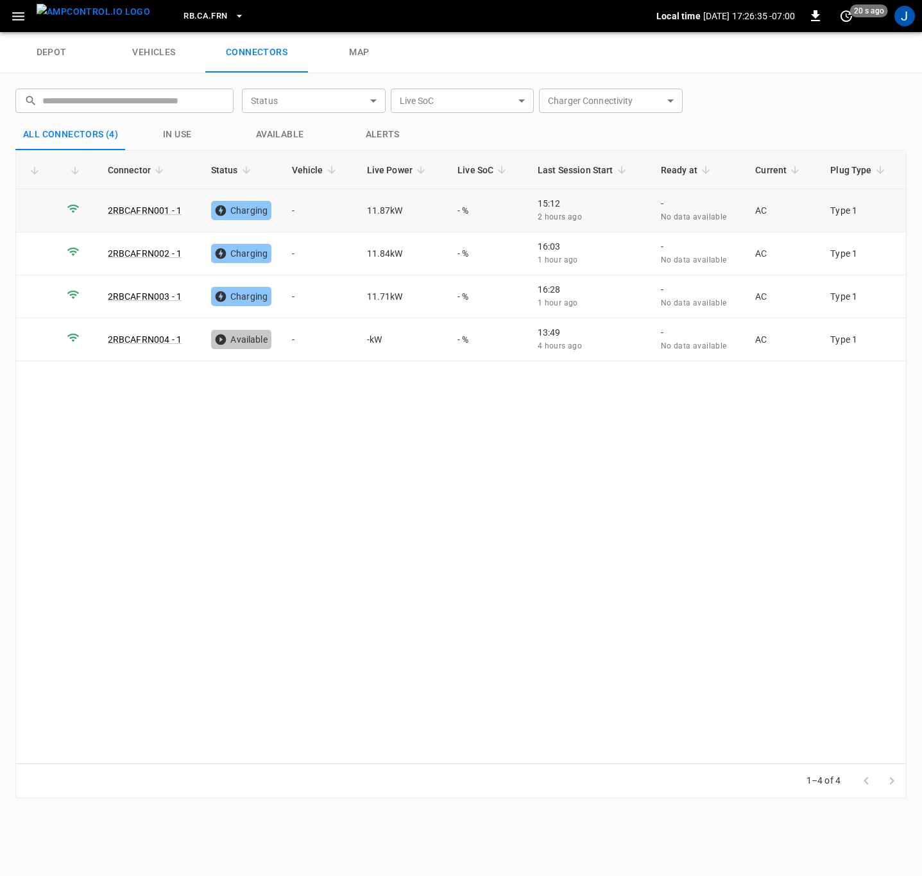
click at [303, 214] on td "-" at bounding box center [319, 210] width 75 height 43
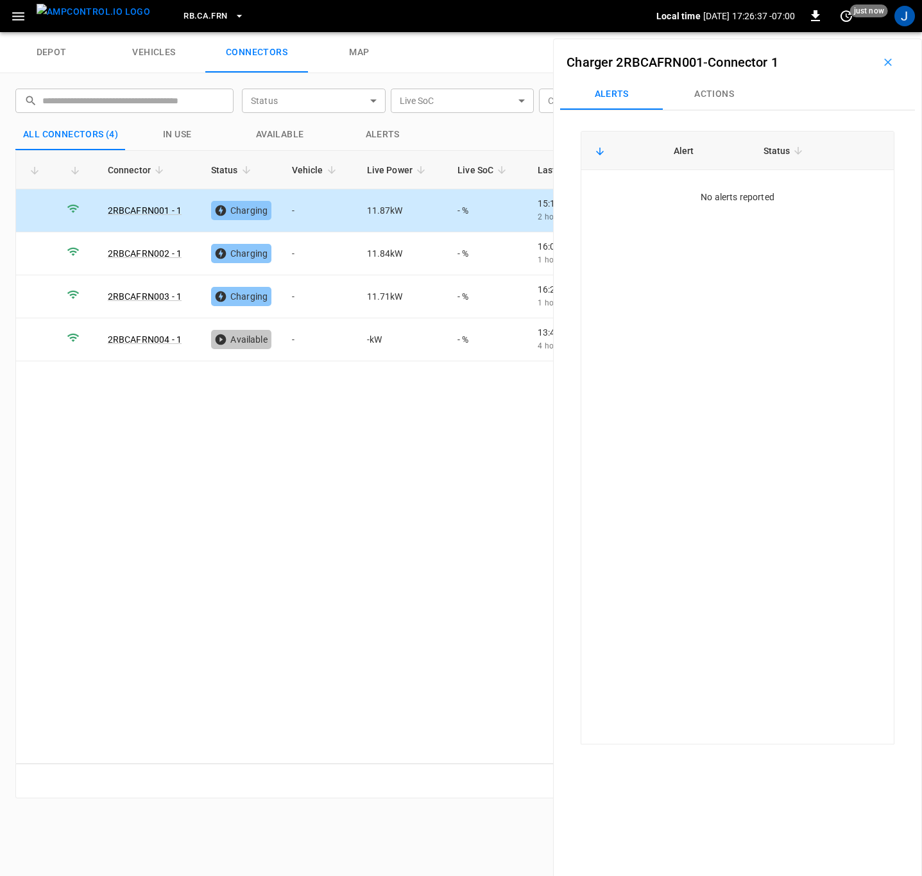
click at [718, 89] on button "Actions" at bounding box center [714, 94] width 103 height 31
click at [787, 179] on div "Vehicle Name" at bounding box center [808, 190] width 148 height 24
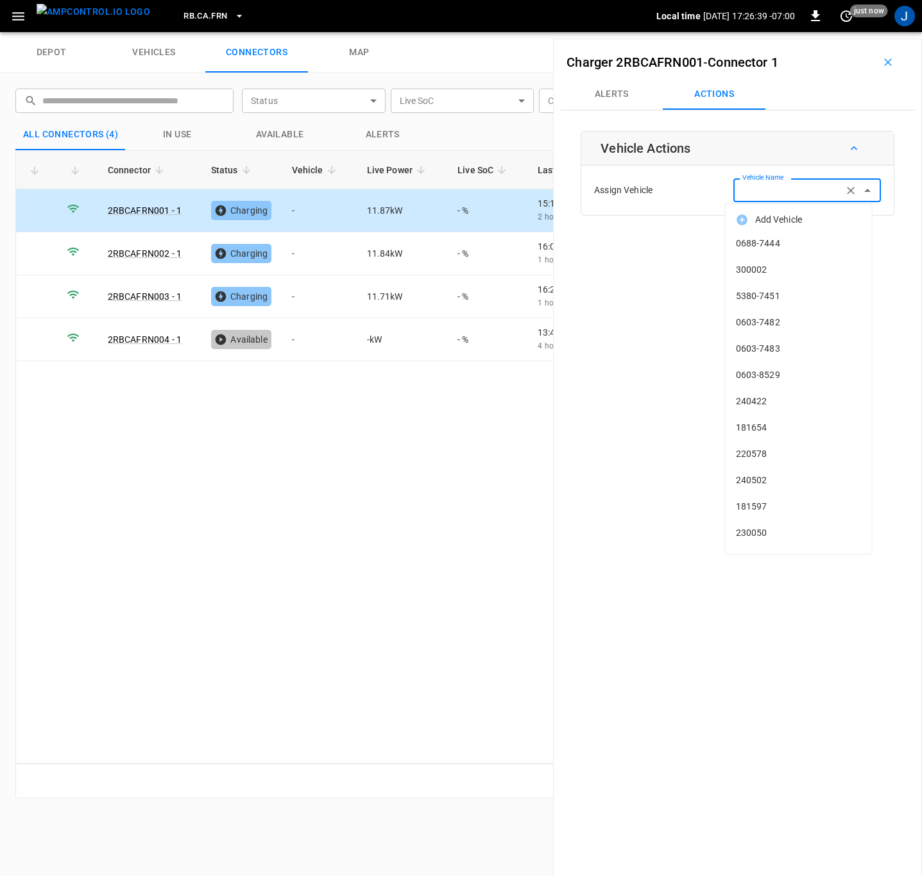
click at [782, 191] on input "Vehicle Name" at bounding box center [788, 190] width 102 height 16
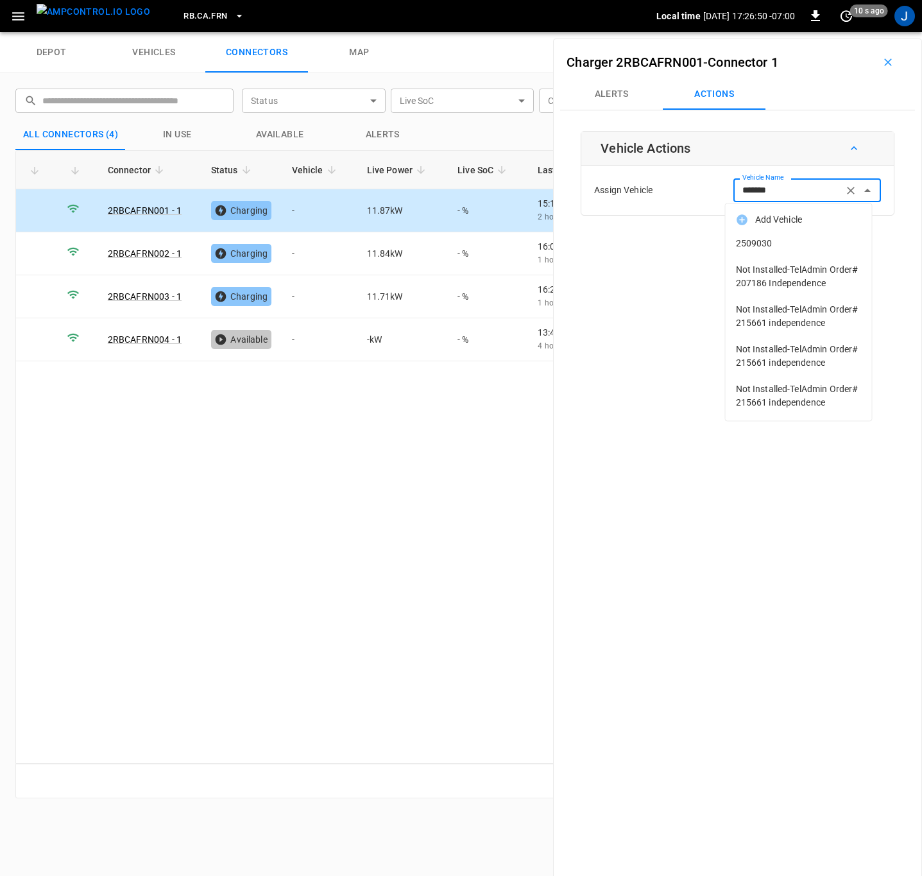
click at [765, 245] on span "2509030" at bounding box center [799, 243] width 126 height 13
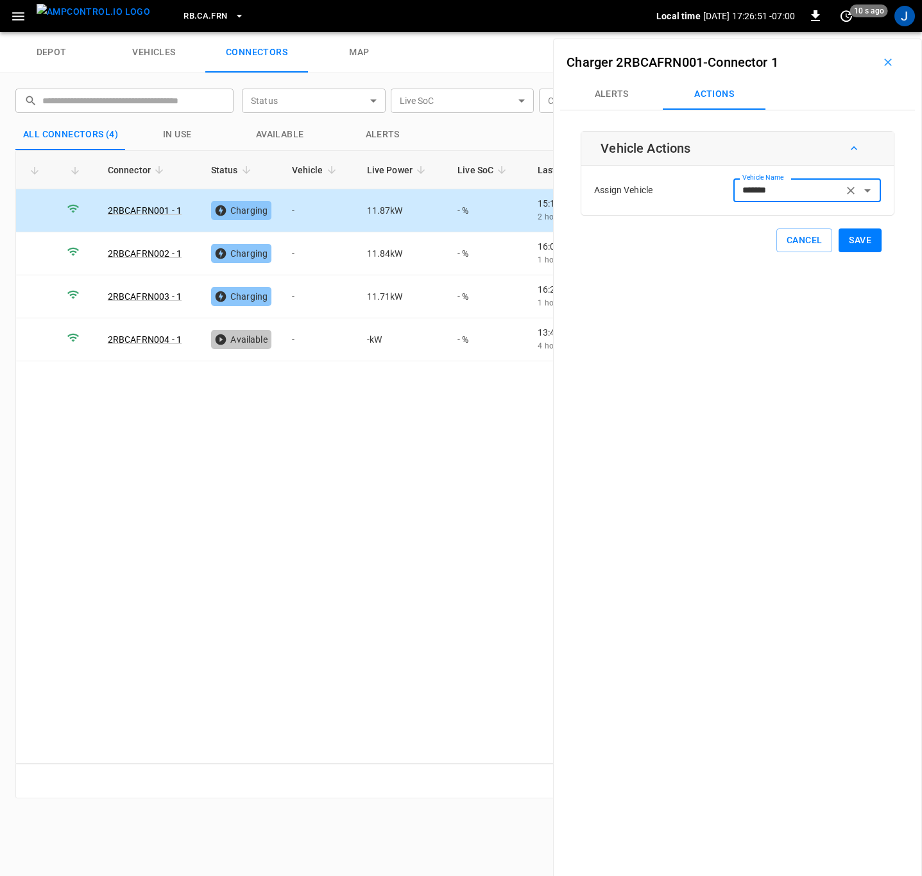
type input "*******"
click at [853, 241] on button "Save" at bounding box center [860, 240] width 43 height 24
click at [305, 297] on td "-" at bounding box center [319, 296] width 75 height 43
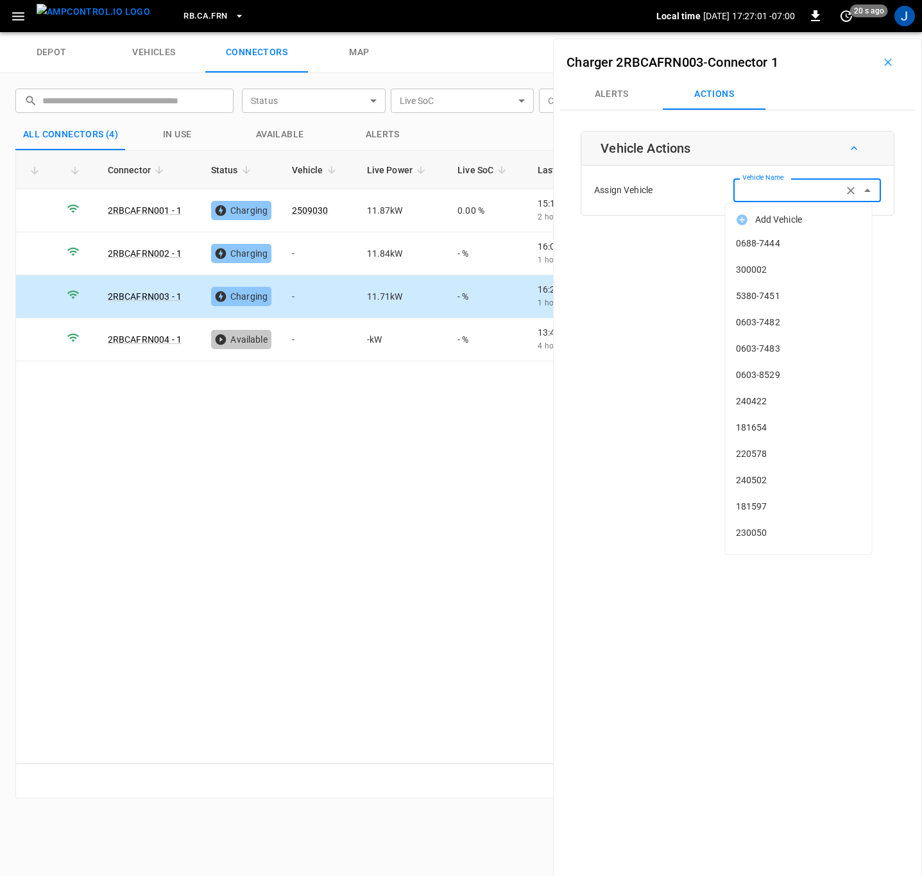
click at [804, 191] on input "Vehicle Name" at bounding box center [788, 190] width 102 height 16
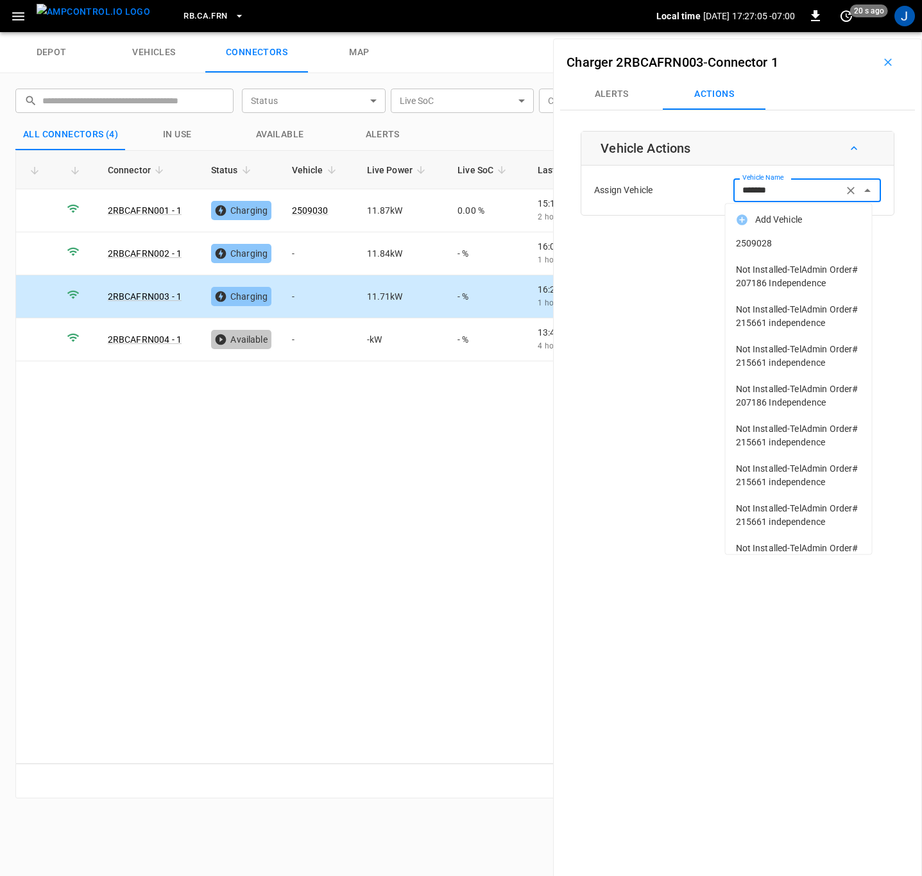
click at [778, 248] on span "2509028" at bounding box center [799, 243] width 126 height 13
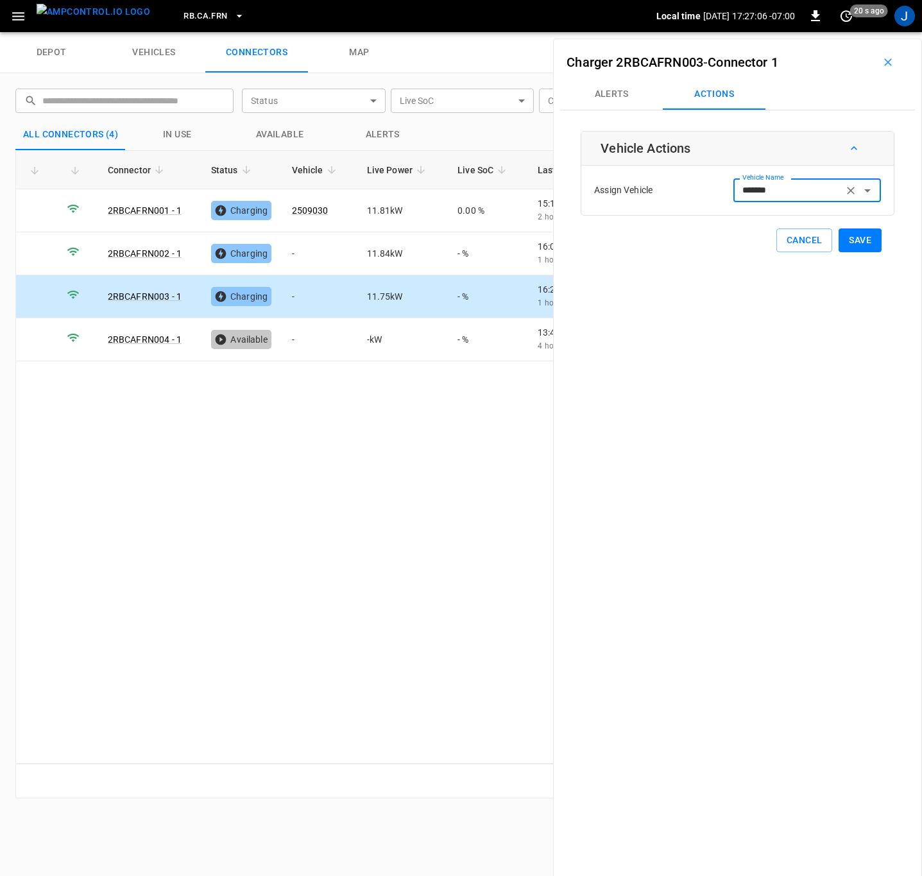
type input "*******"
click at [861, 243] on button "Save" at bounding box center [860, 240] width 43 height 24
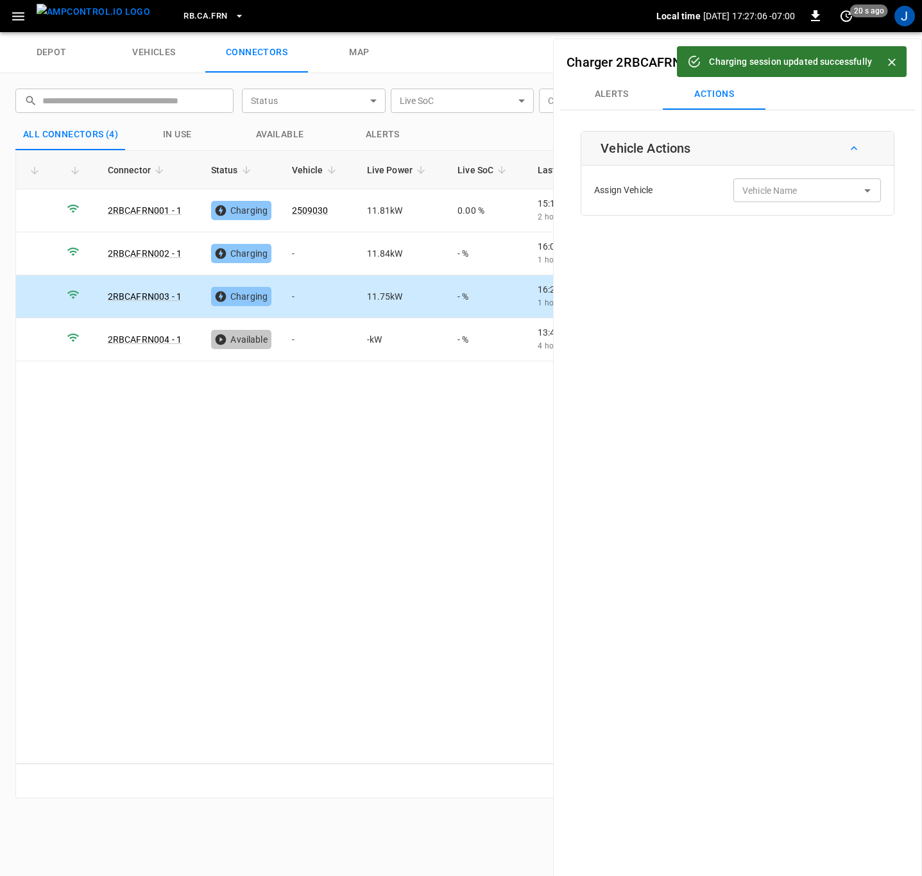
type input "*******"
click at [895, 58] on icon "Close" at bounding box center [892, 62] width 8 height 8
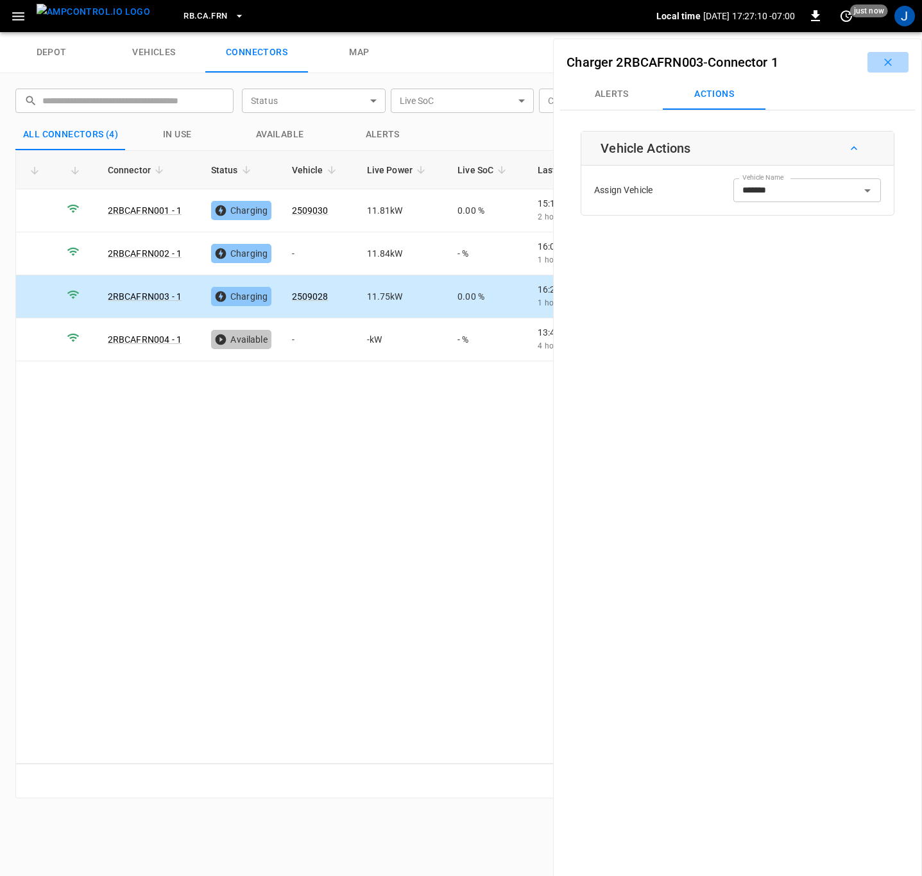
click at [884, 62] on icon "button" at bounding box center [888, 62] width 13 height 13
